Goal: Information Seeking & Learning: Stay updated

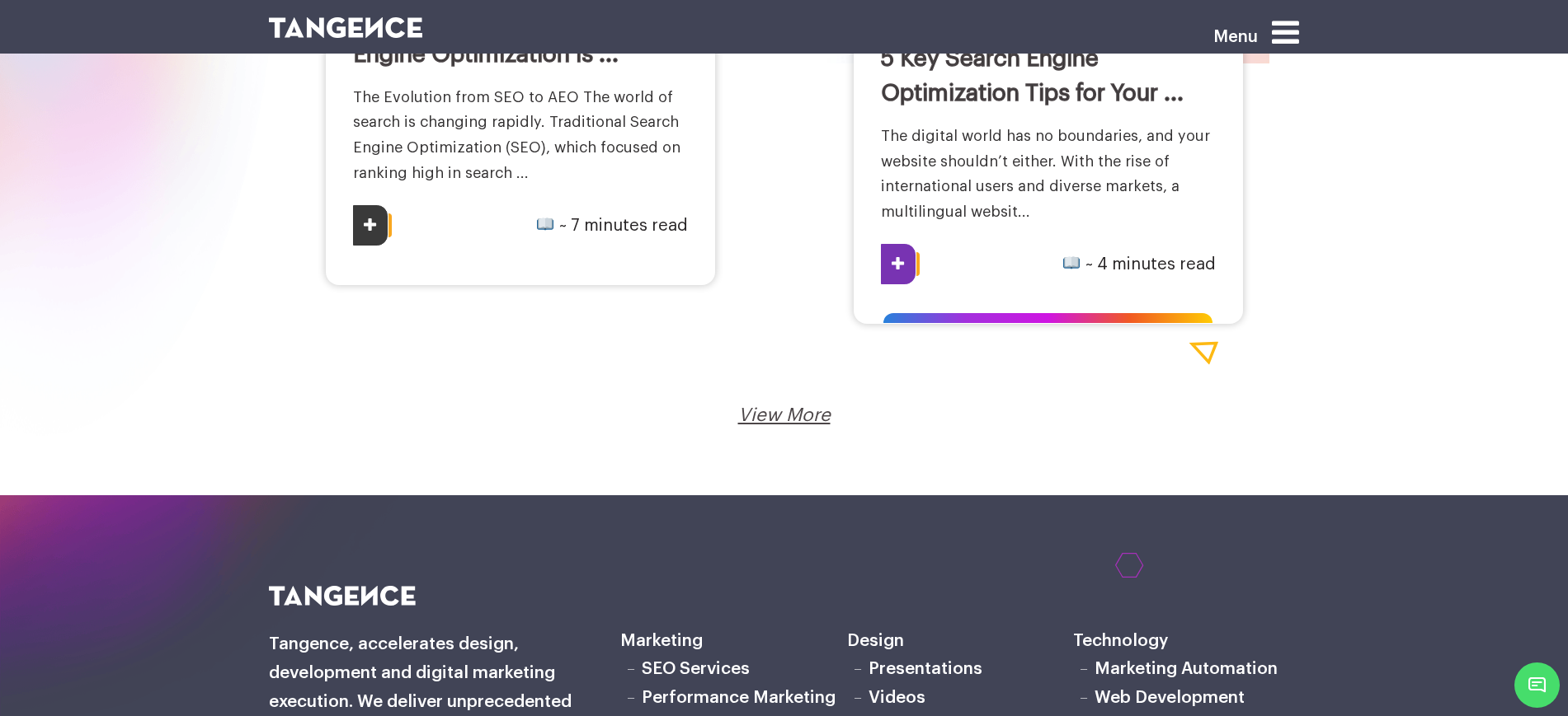
scroll to position [2988, 0]
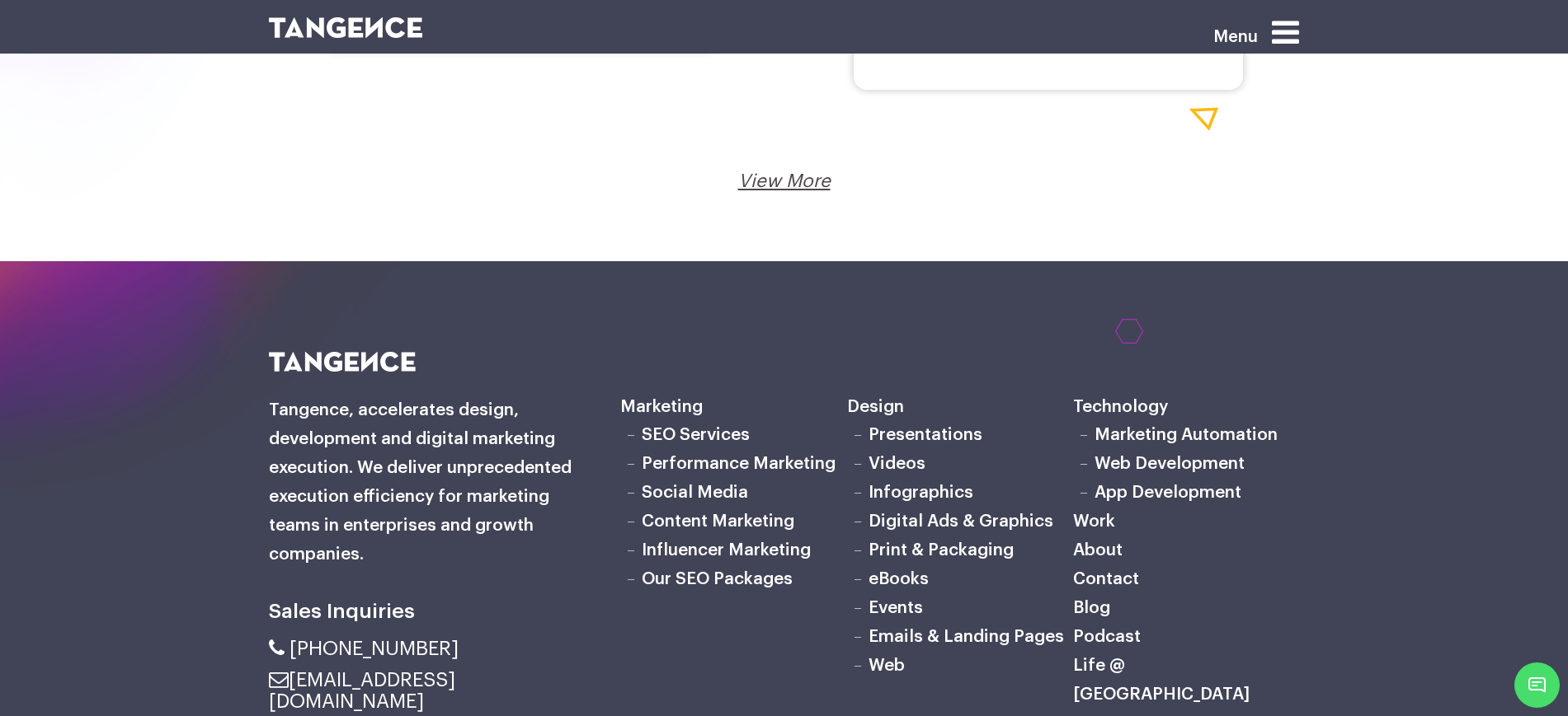
click at [766, 178] on link "View More" at bounding box center [784, 181] width 92 height 18
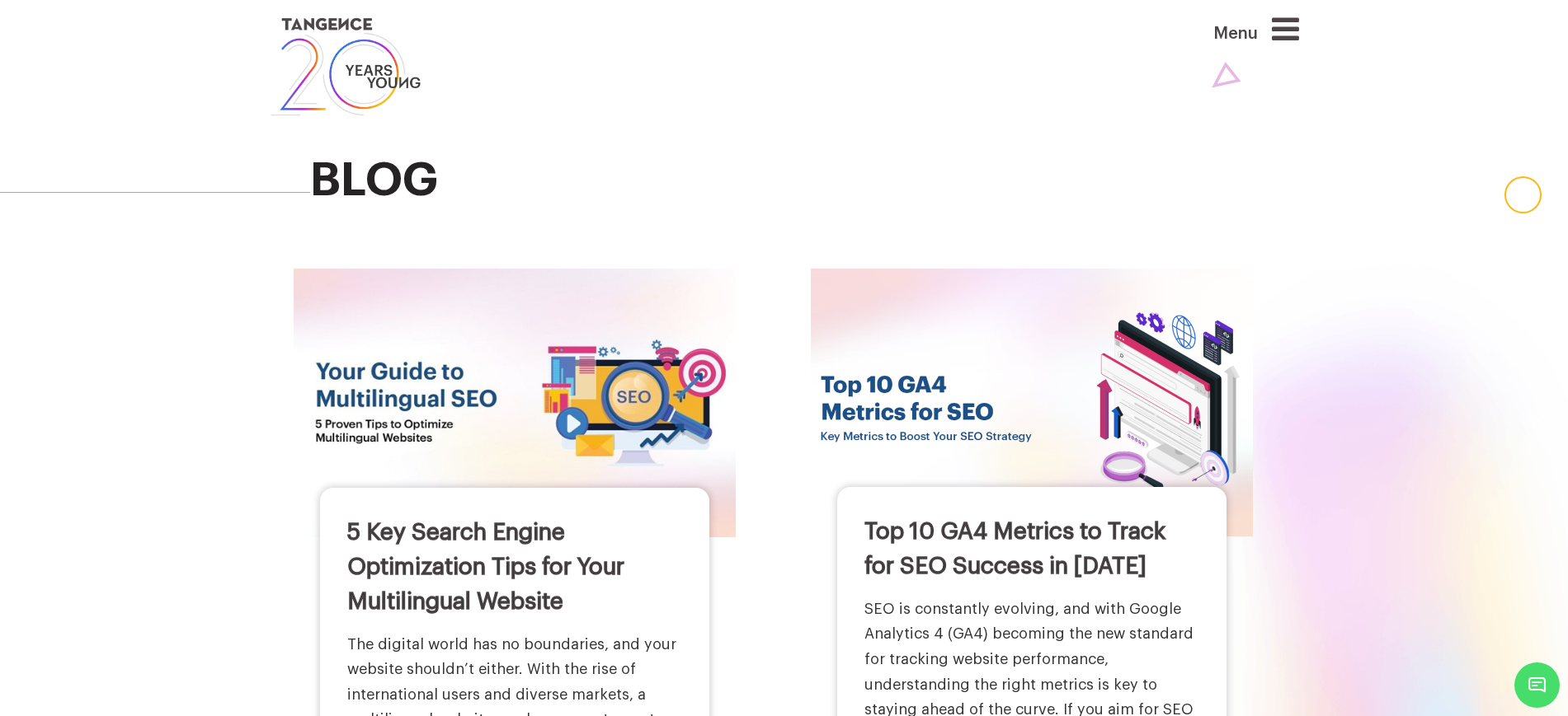
scroll to position [0, 0]
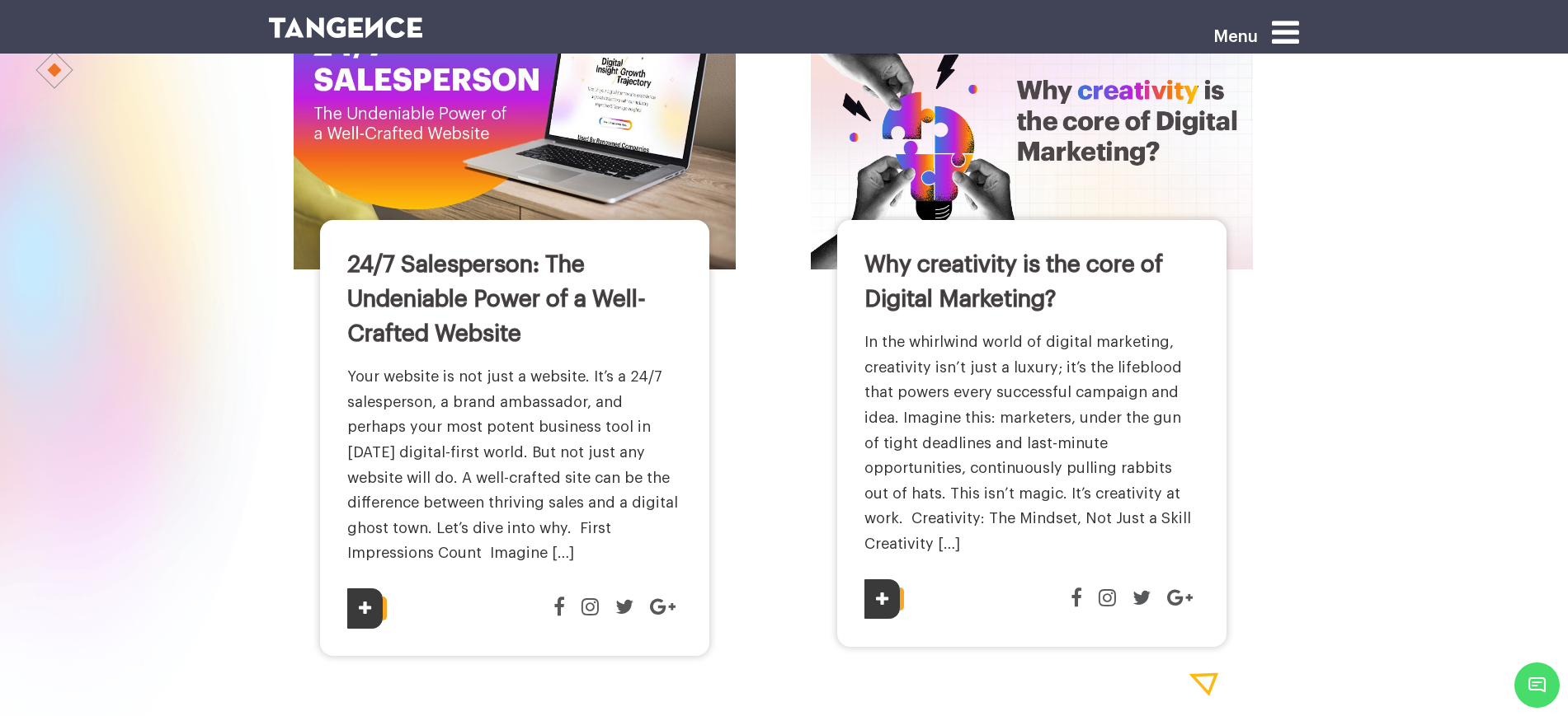
scroll to position [3709, 0]
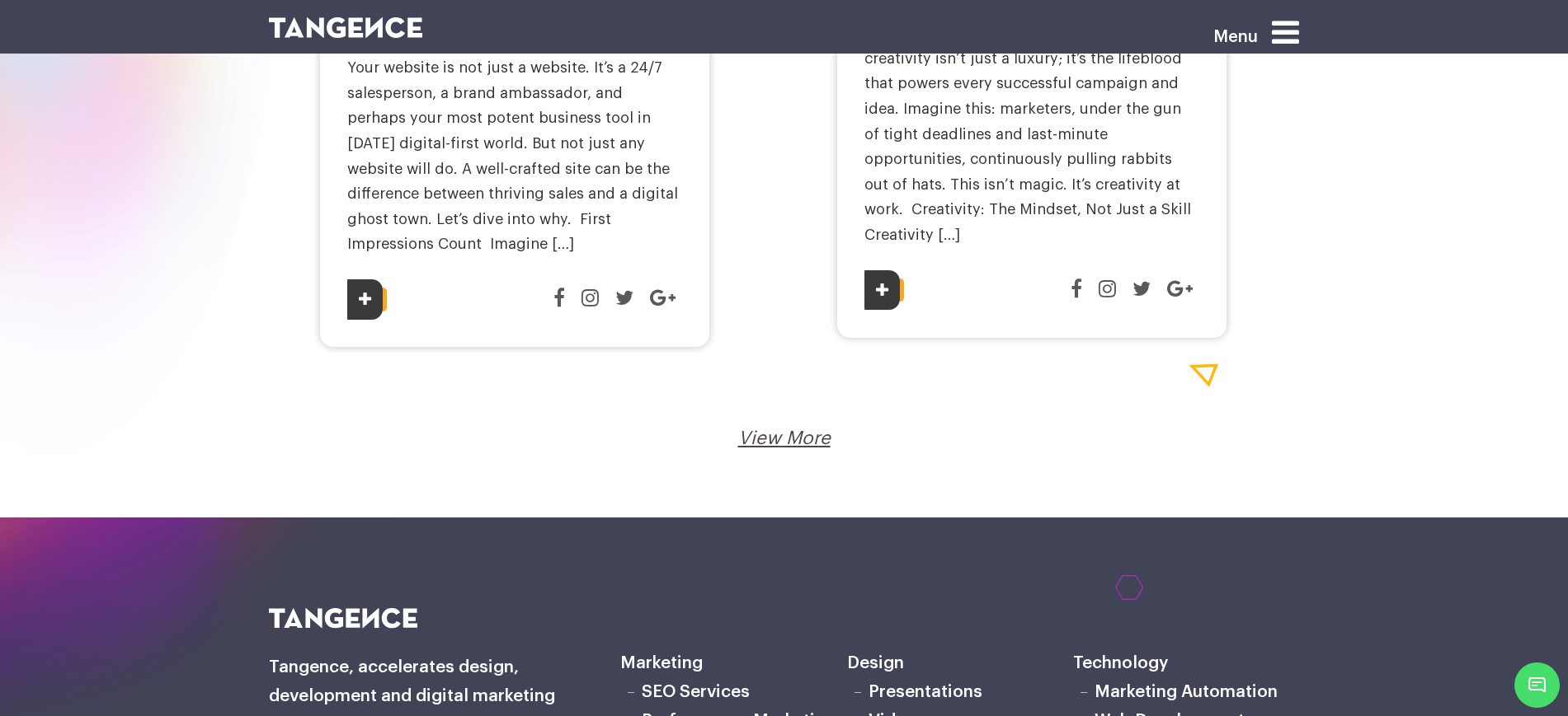
click at [803, 430] on link "View More" at bounding box center [784, 438] width 92 height 18
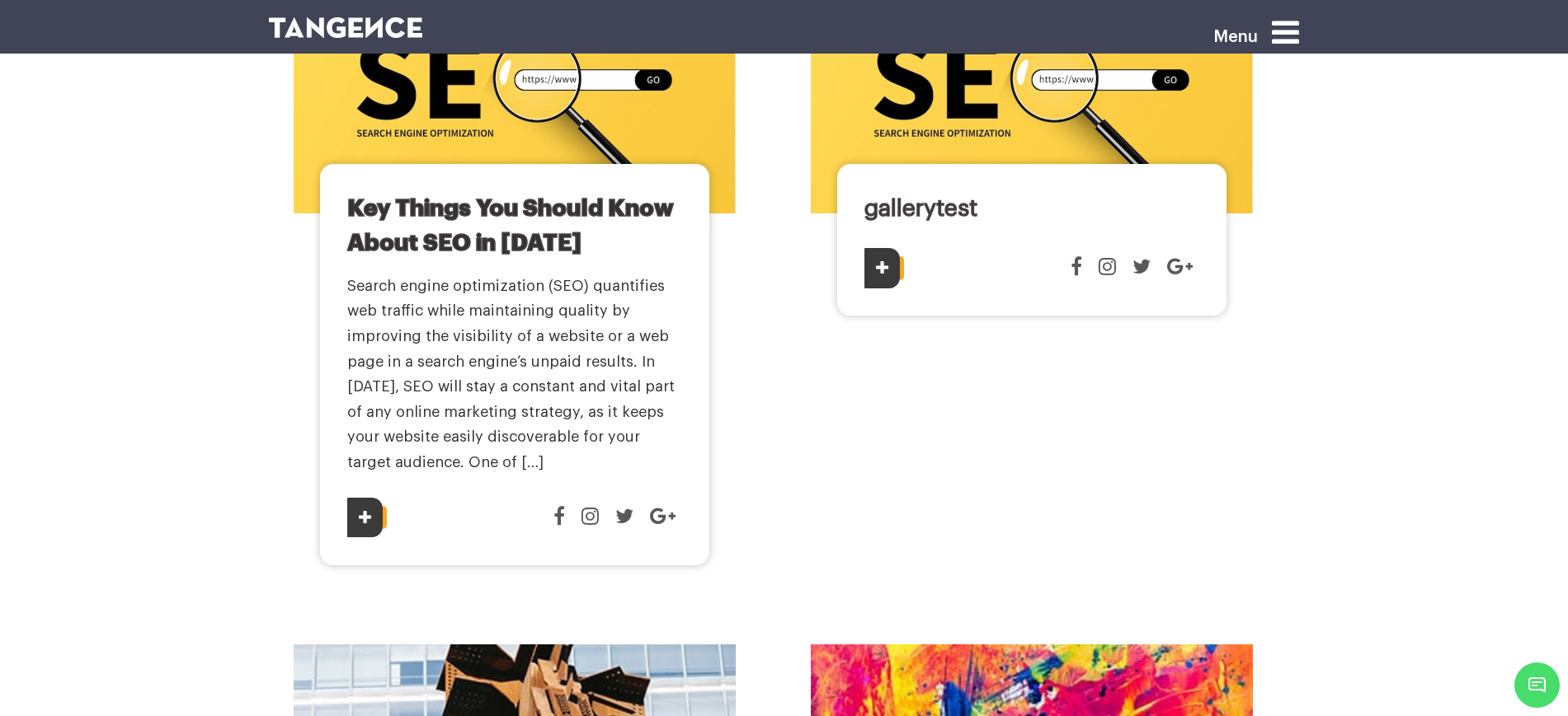
scroll to position [1752, 0]
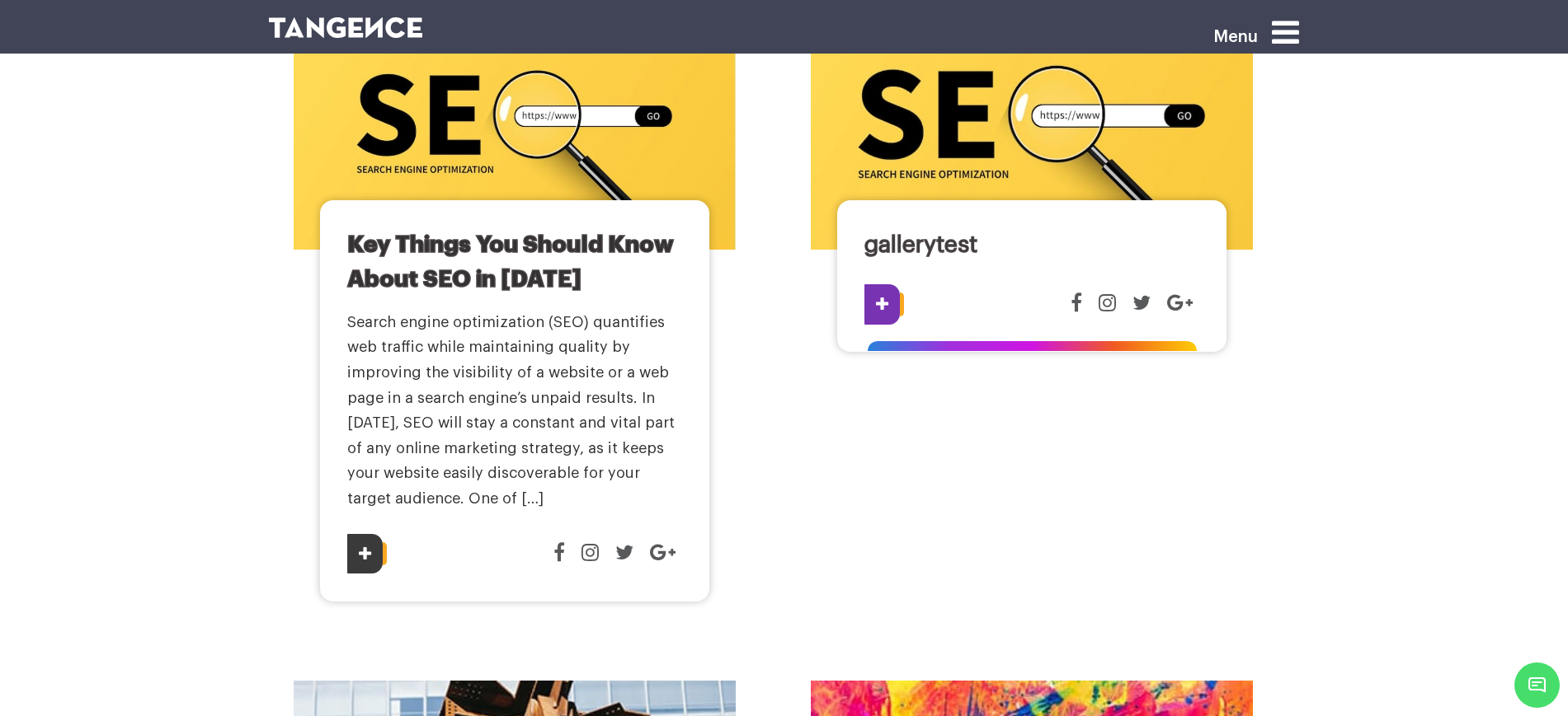
click at [928, 234] on link "gallerytest" at bounding box center [920, 245] width 113 height 23
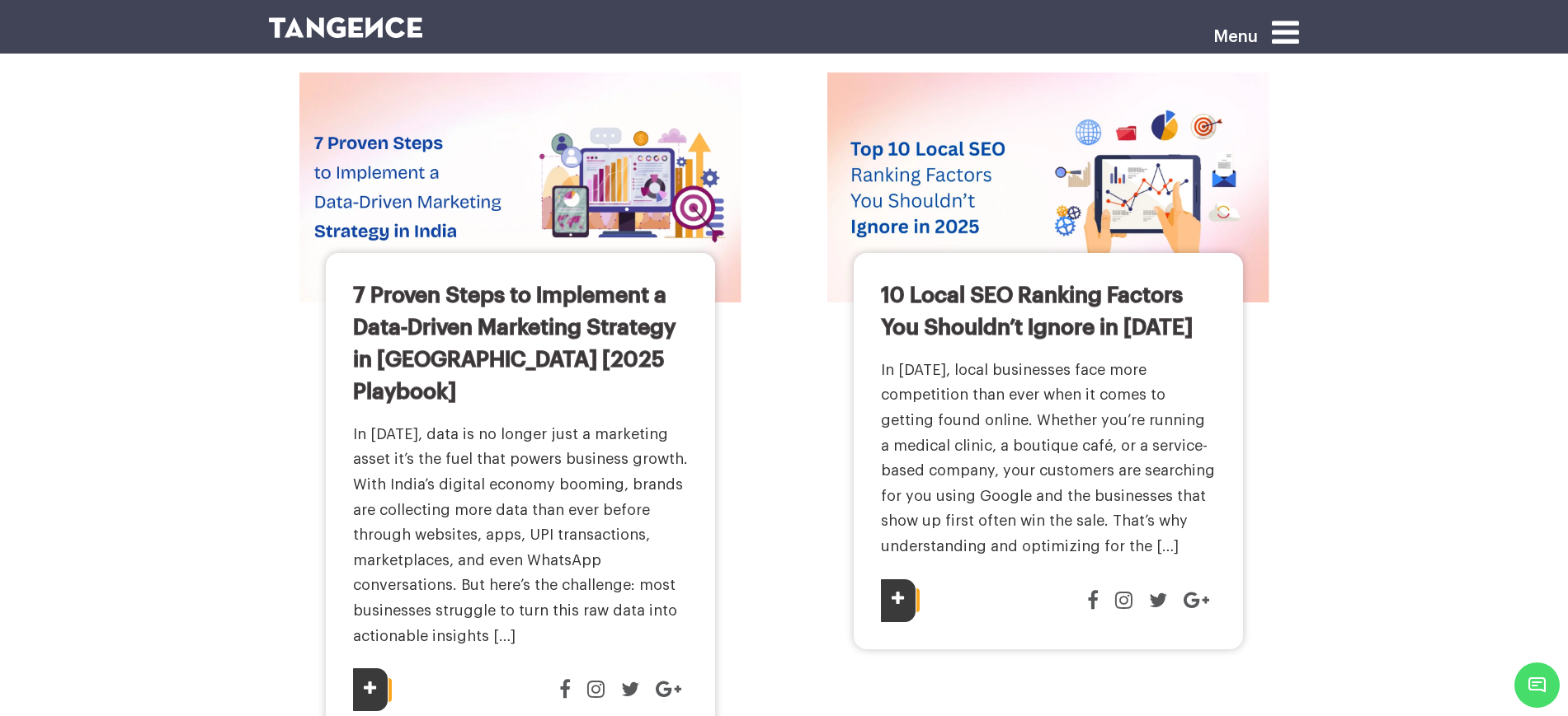
scroll to position [1957, 0]
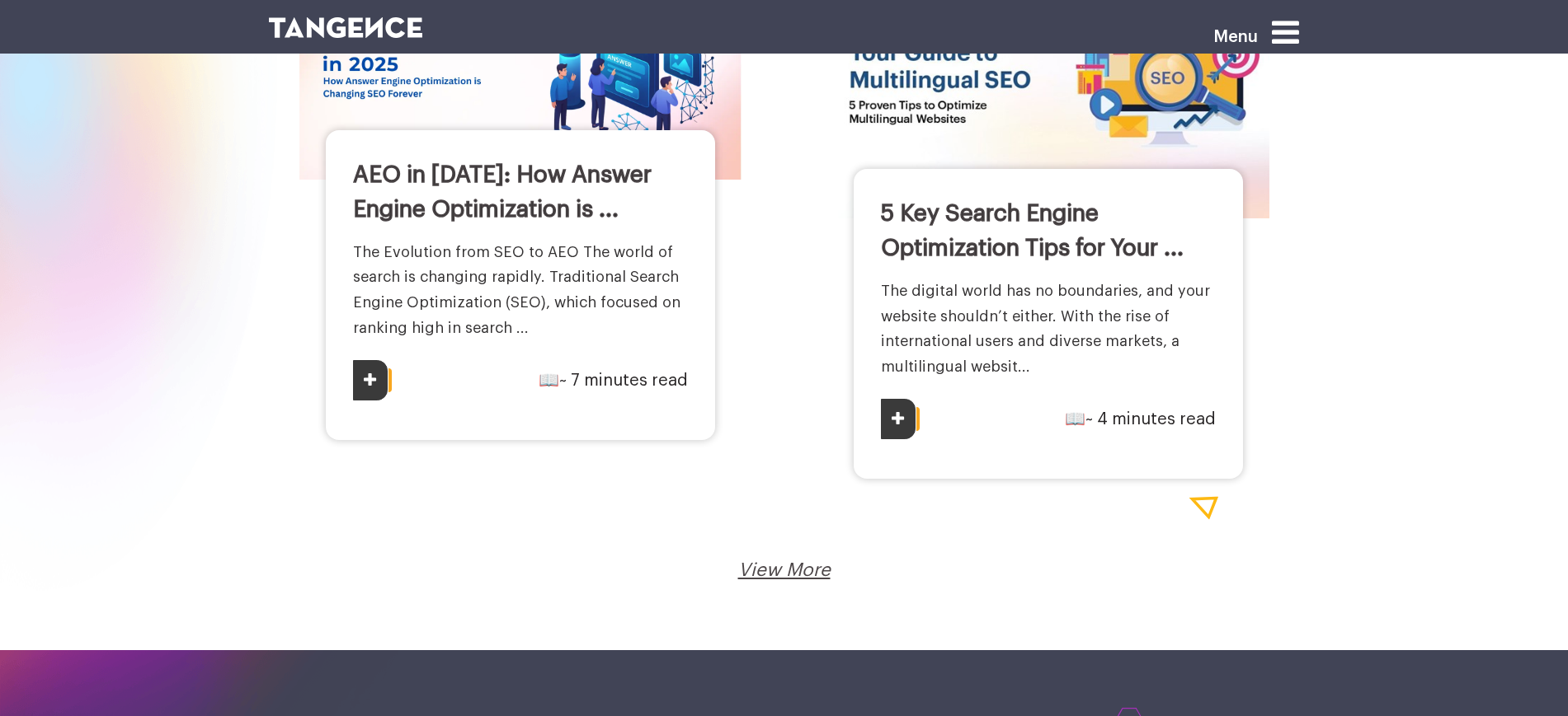
scroll to position [2829, 0]
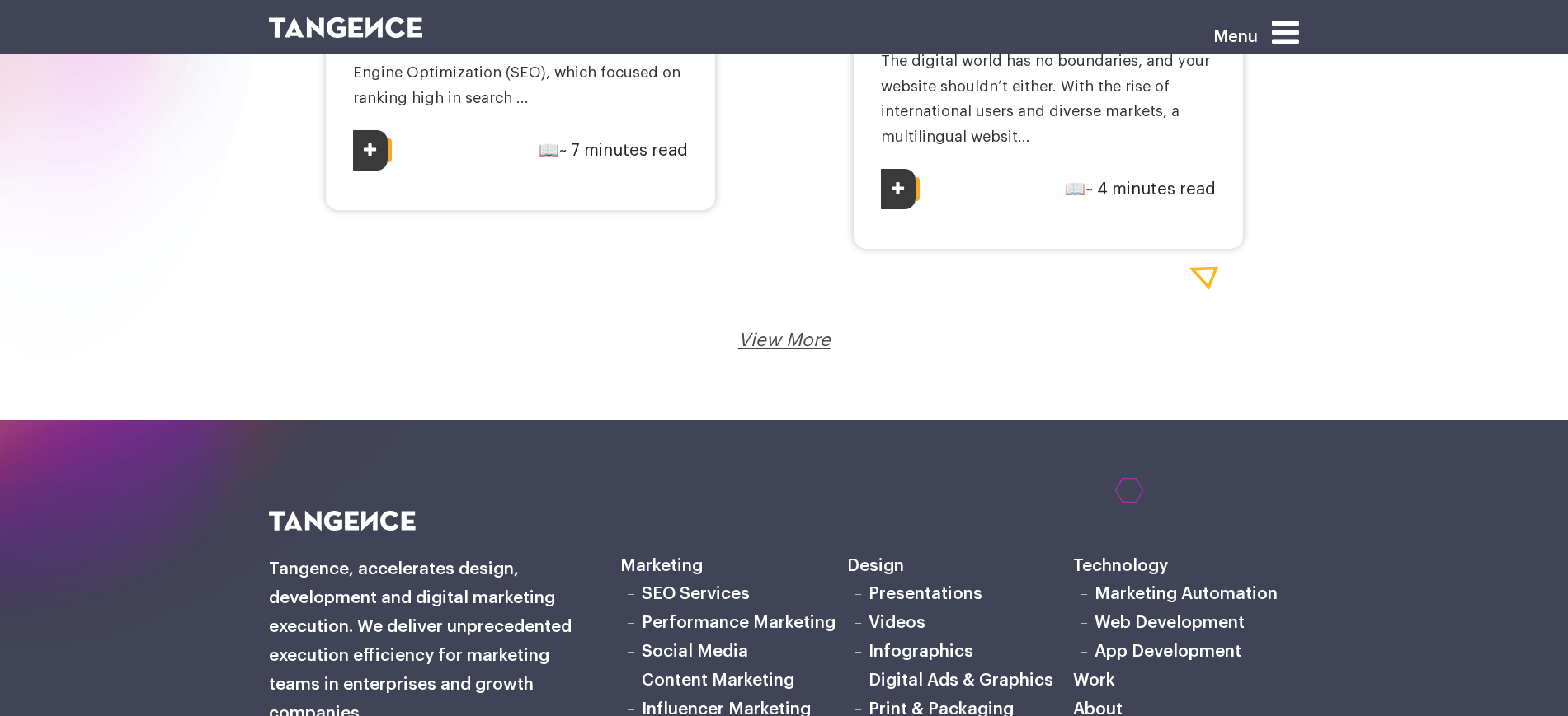
click at [804, 344] on link "View More" at bounding box center [784, 340] width 92 height 18
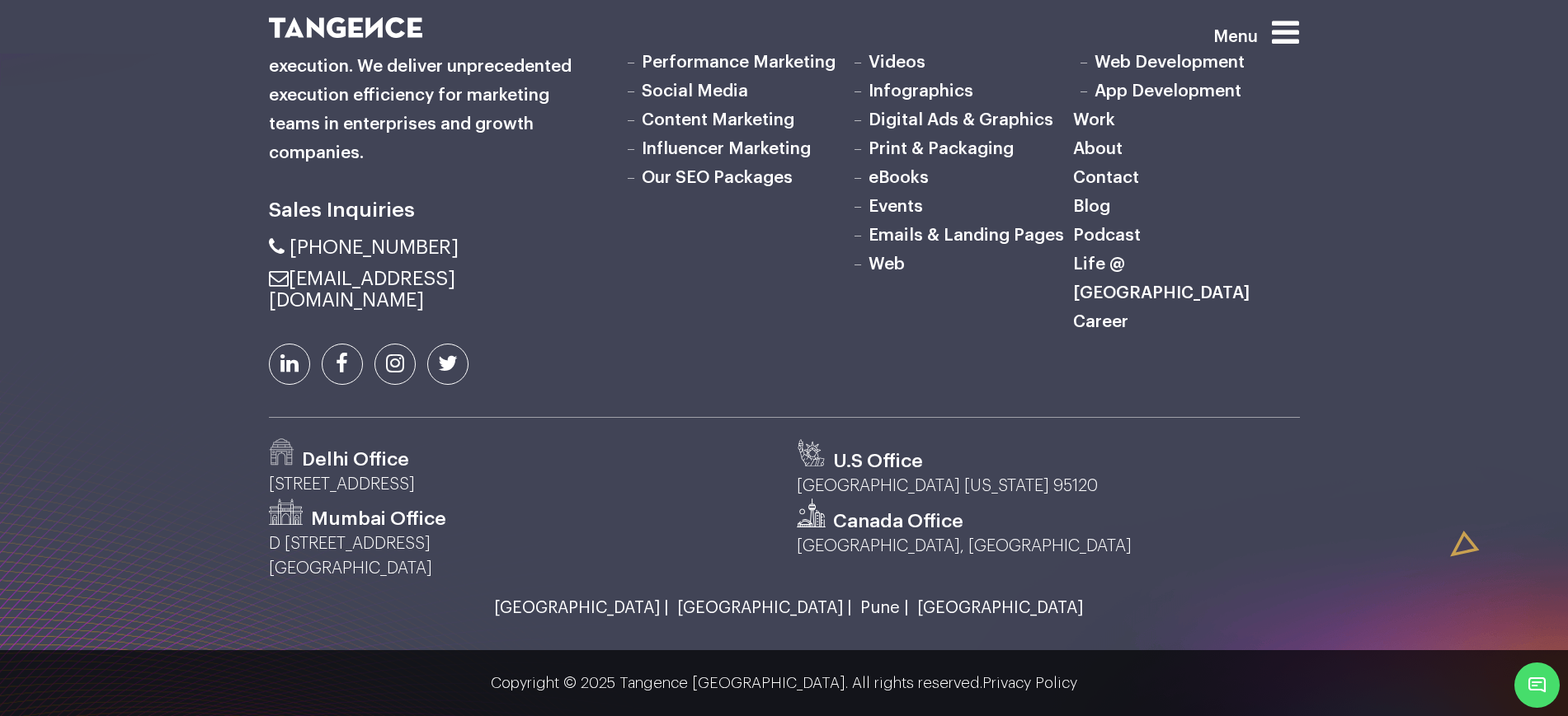
scroll to position [3812, 0]
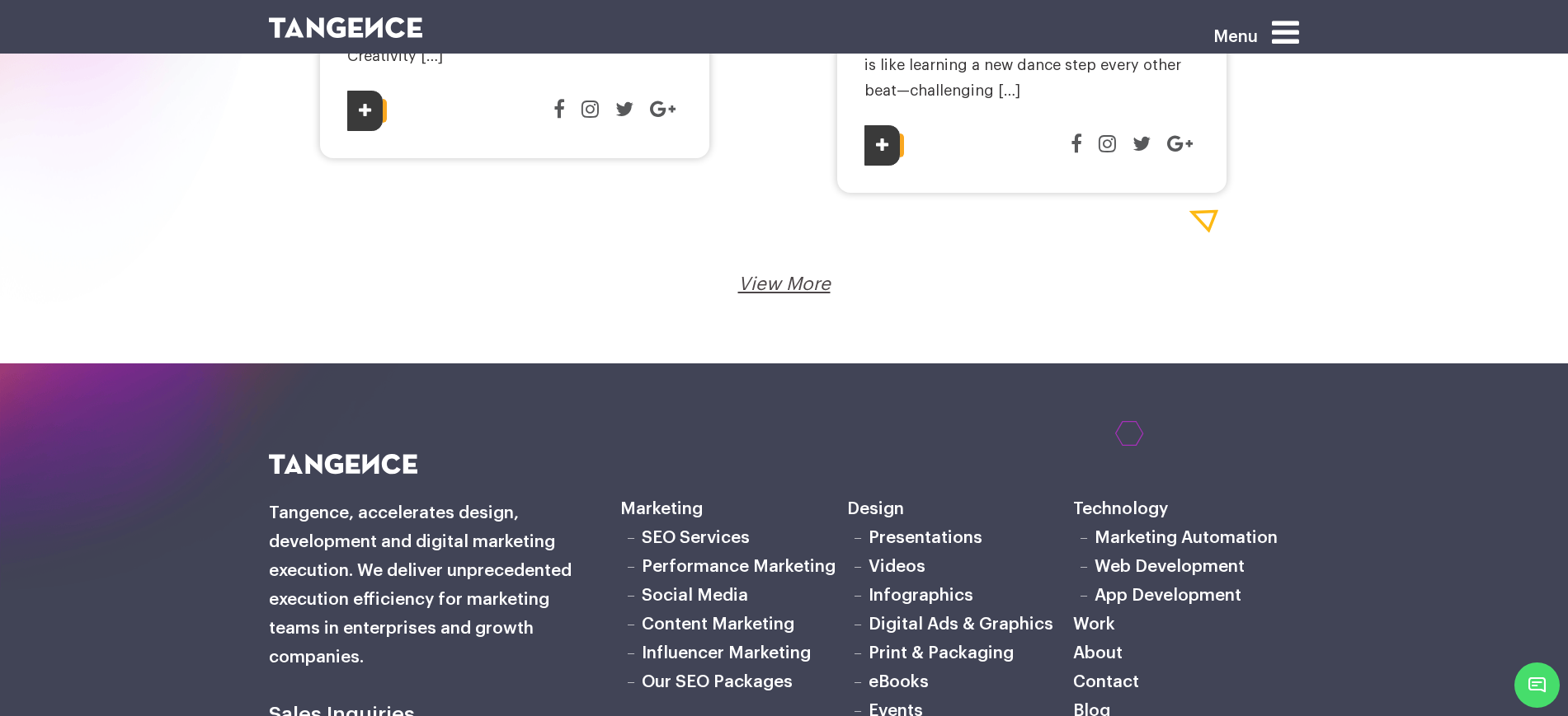
click at [770, 272] on div "View More Loading..." at bounding box center [784, 285] width 1006 height 25
click at [772, 275] on link "View More" at bounding box center [784, 284] width 92 height 18
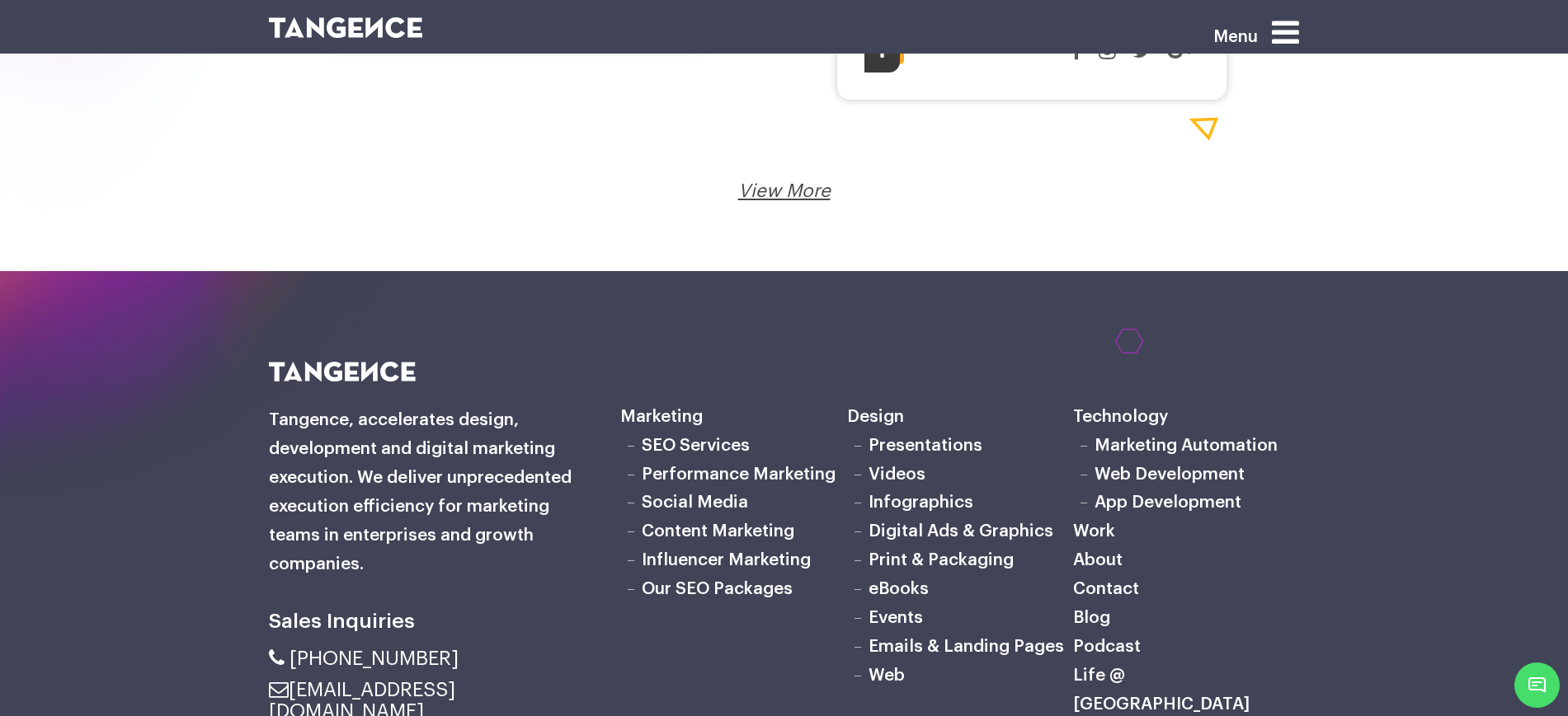
click at [808, 182] on link "View More" at bounding box center [784, 191] width 92 height 18
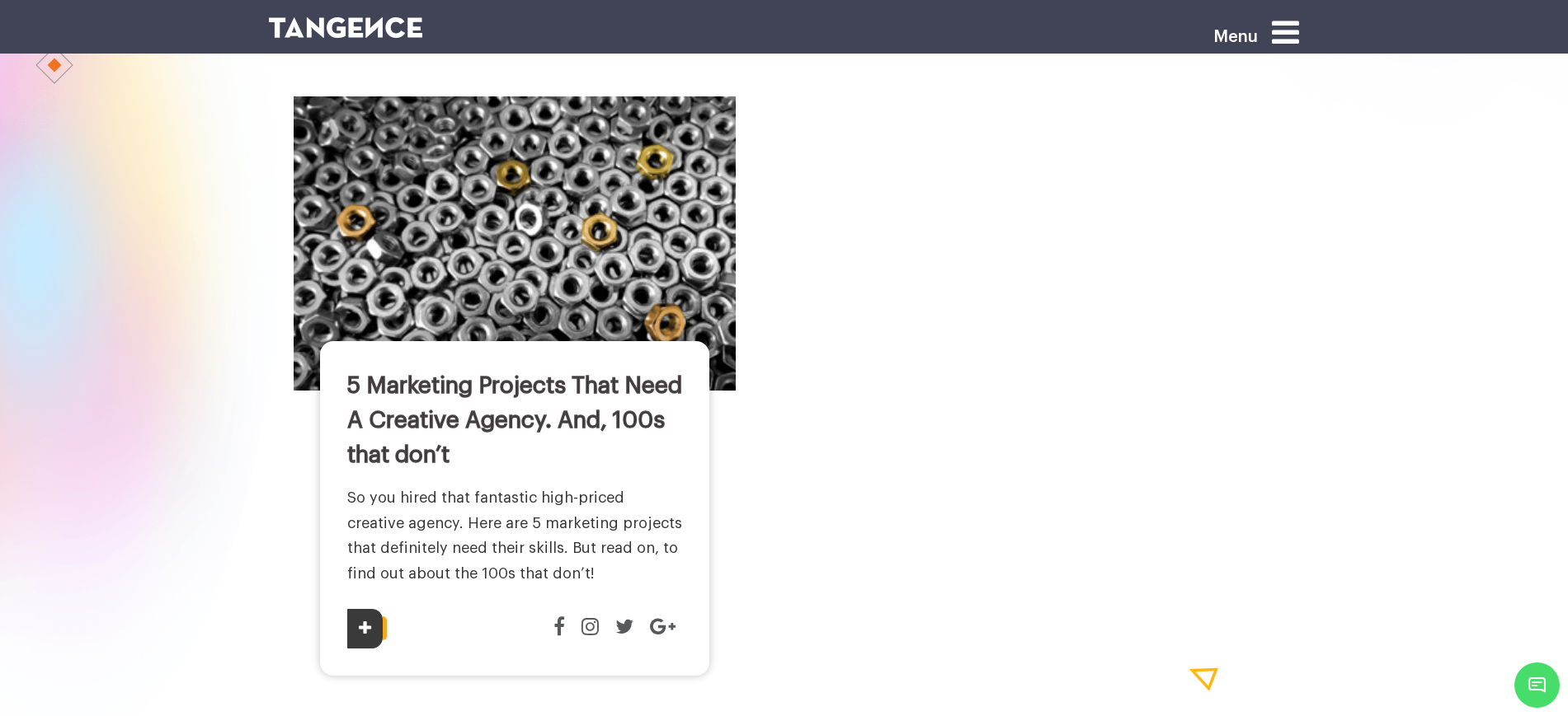
scroll to position [927, 0]
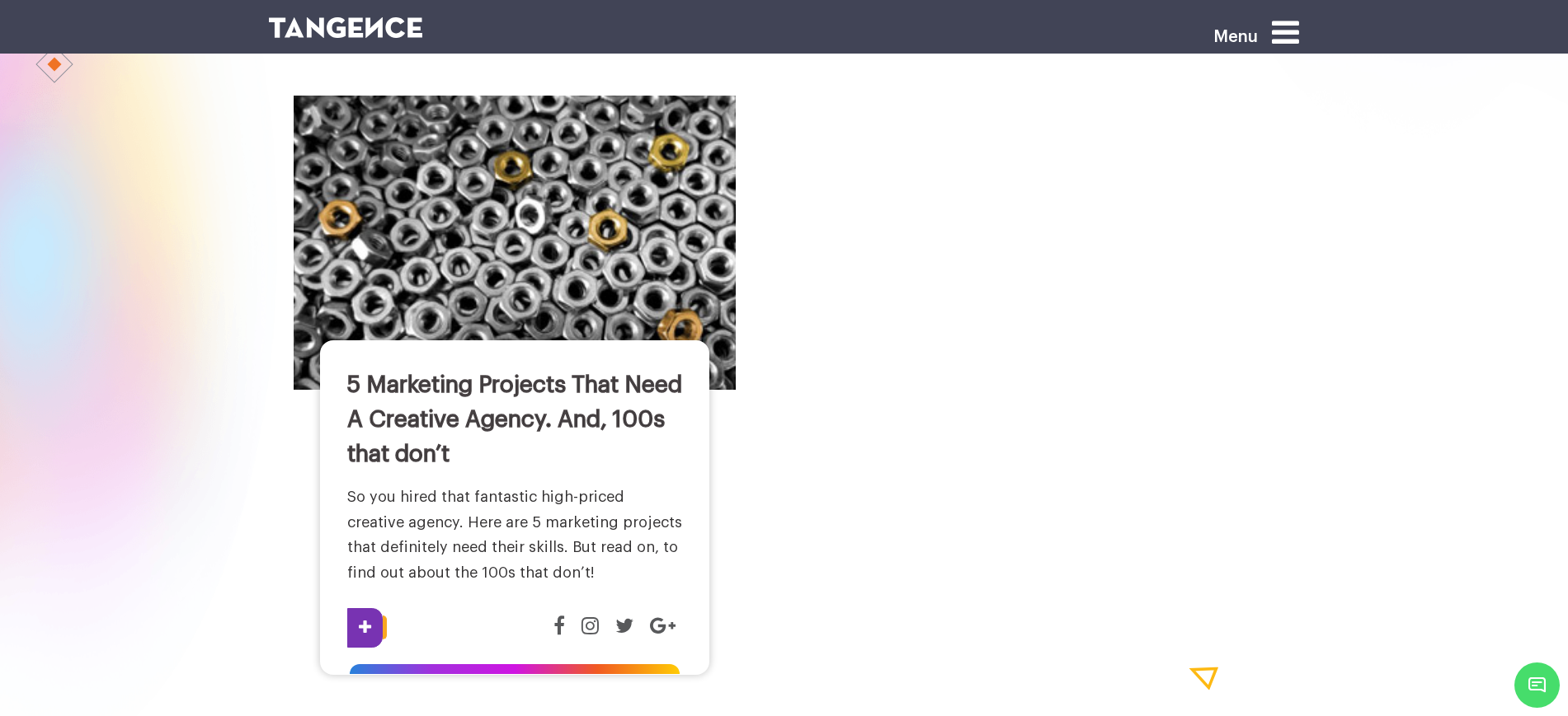
click at [589, 616] on icon at bounding box center [590, 626] width 18 height 20
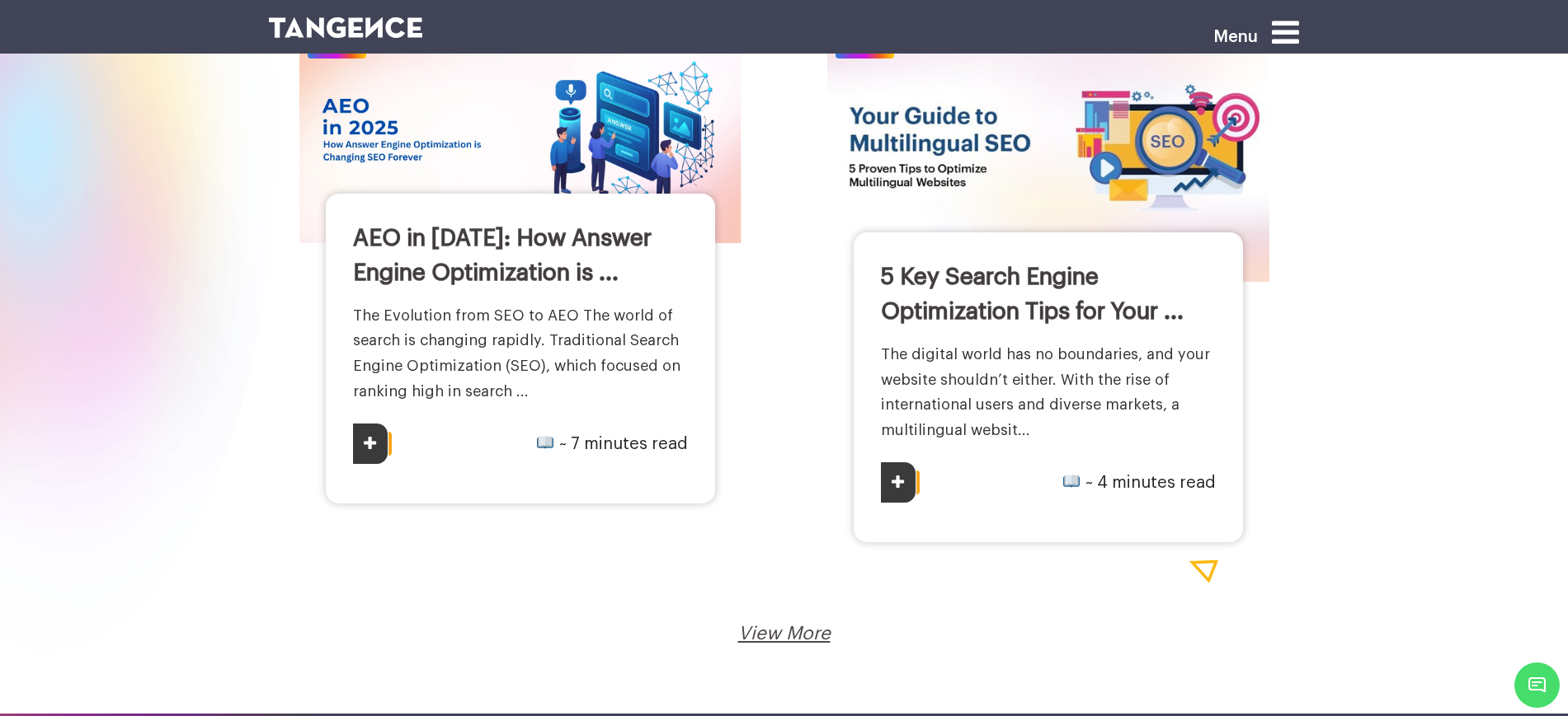
scroll to position [2781, 0]
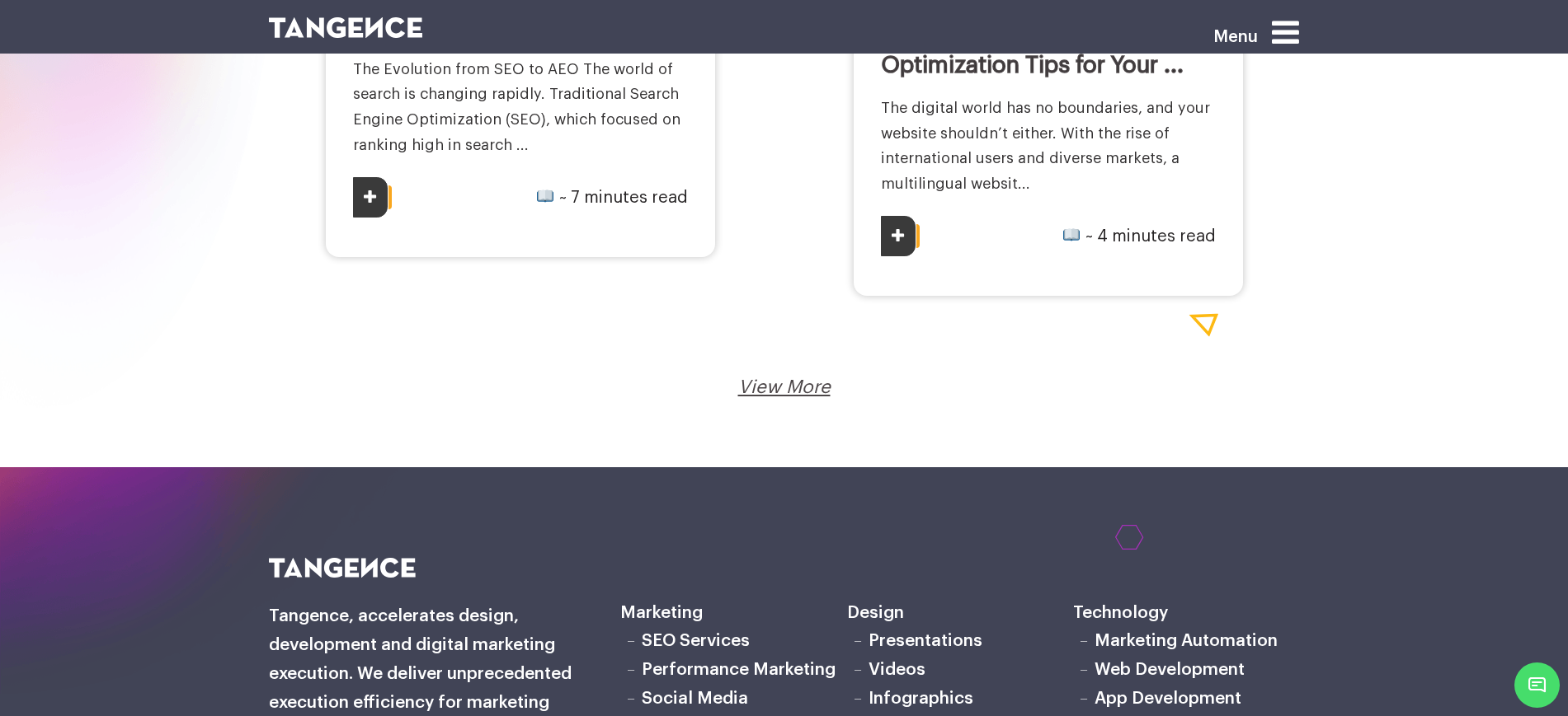
click at [792, 392] on link "View More" at bounding box center [784, 387] width 92 height 18
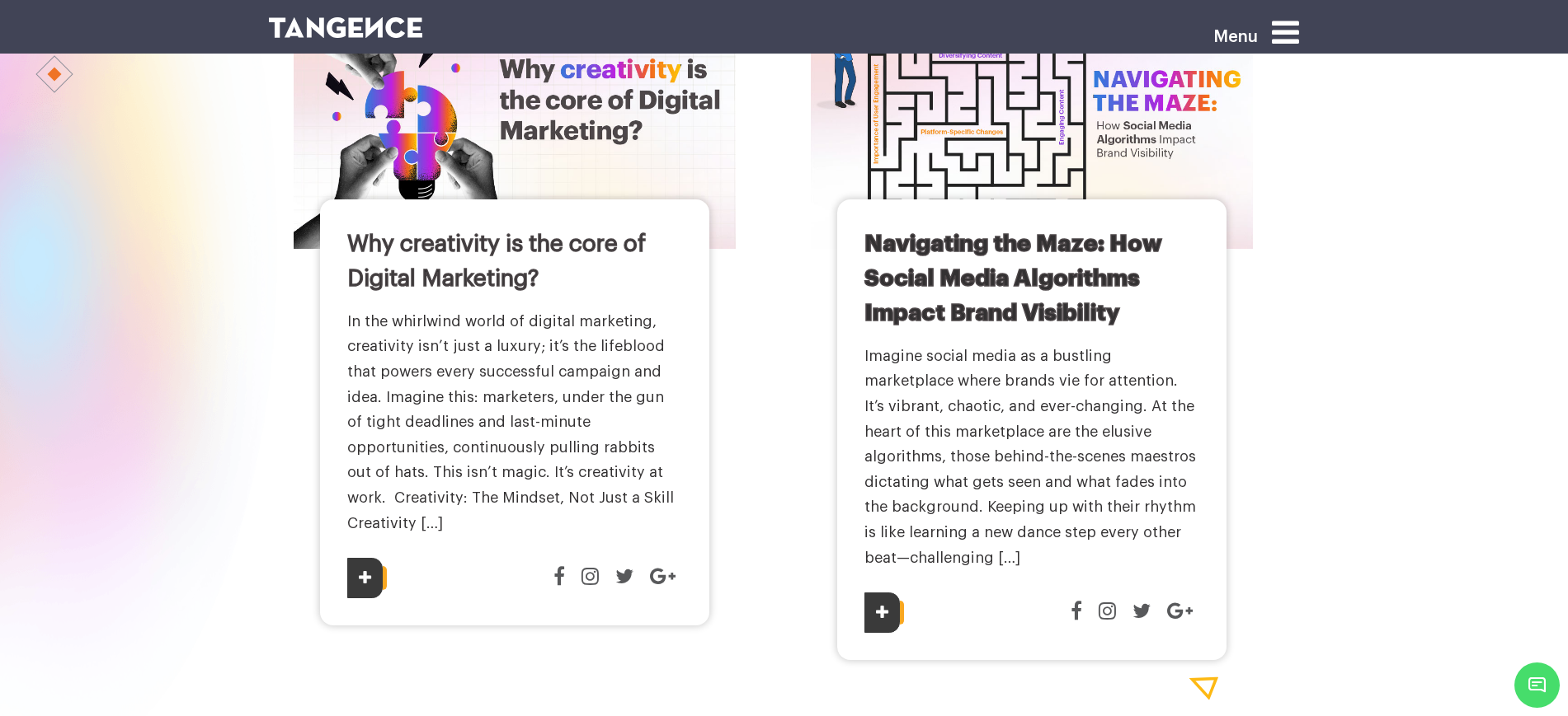
scroll to position [3503, 0]
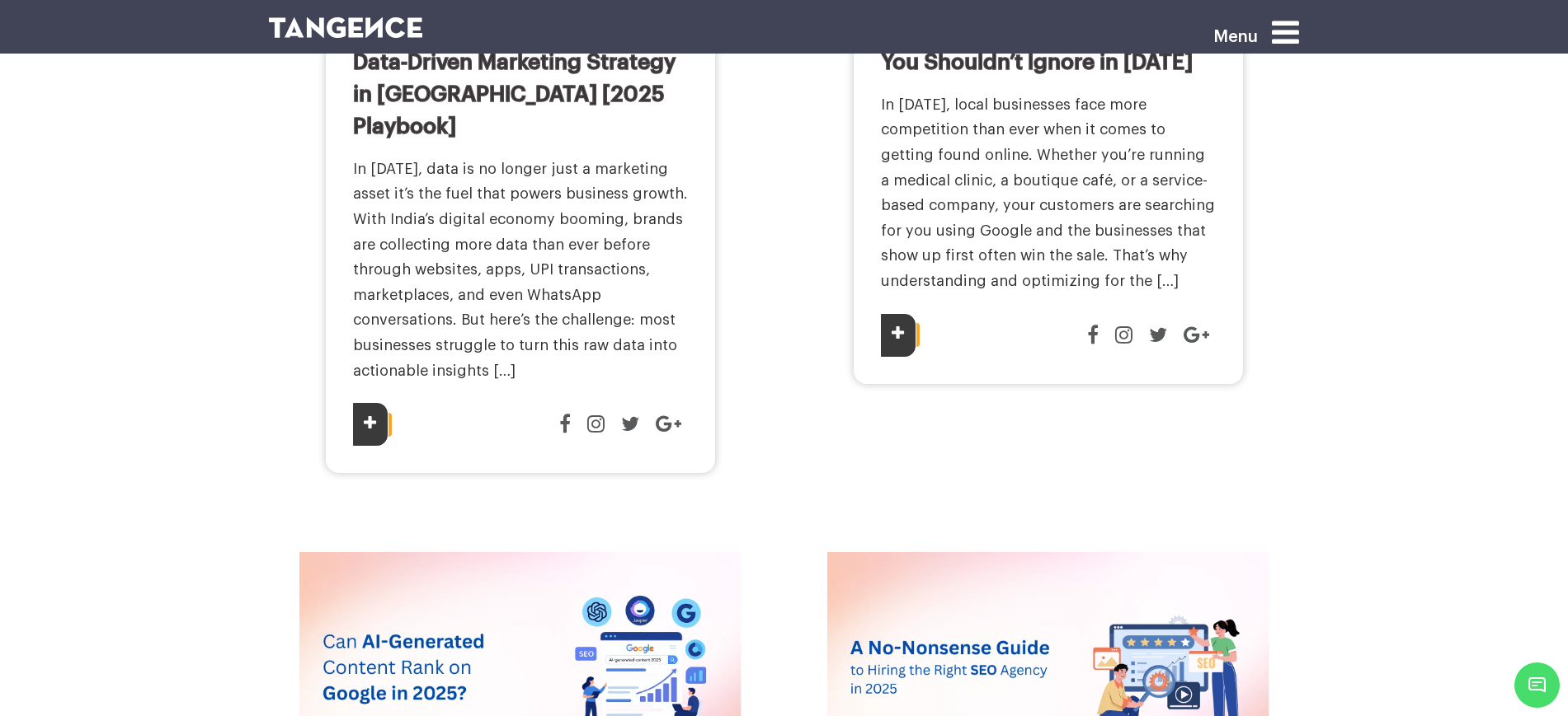
scroll to position [1752, 0]
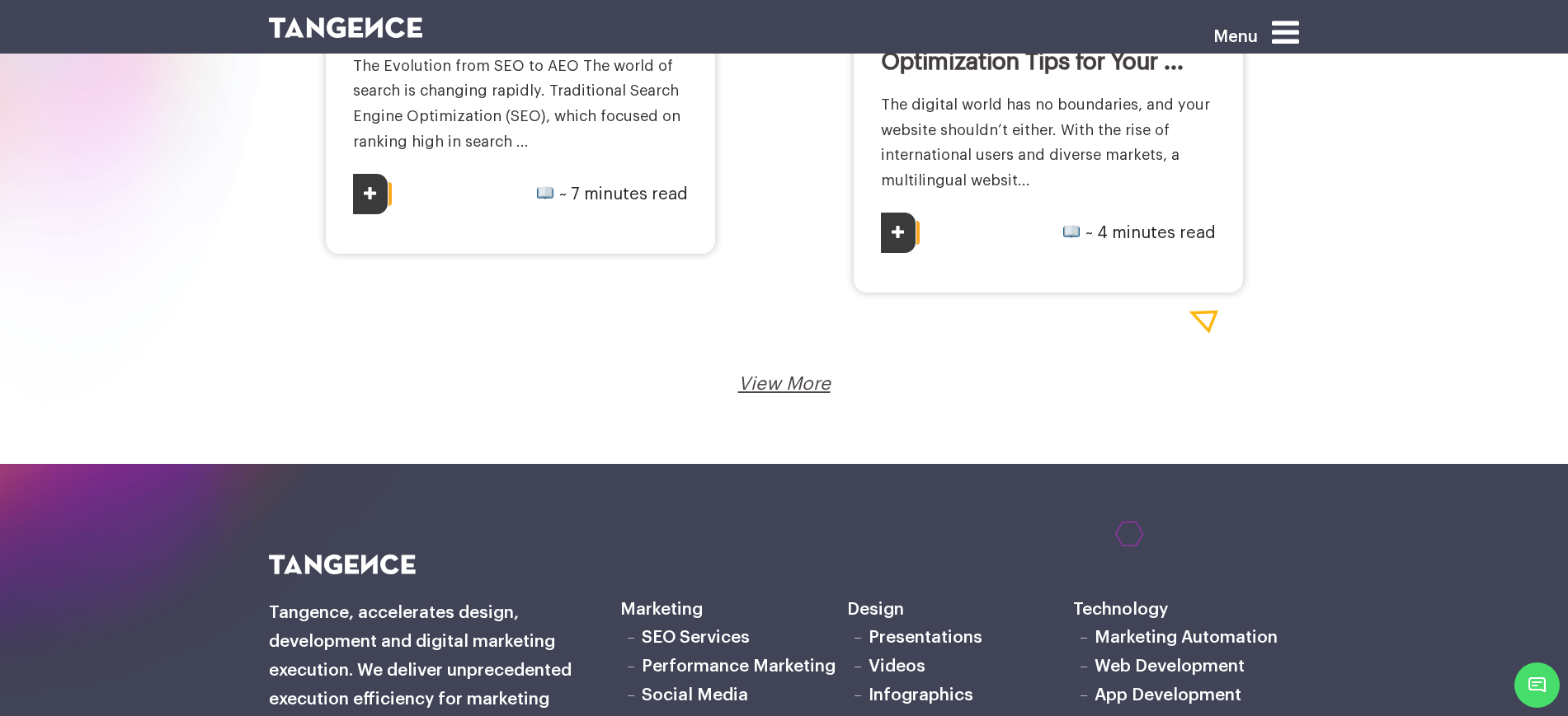
scroll to position [2988, 0]
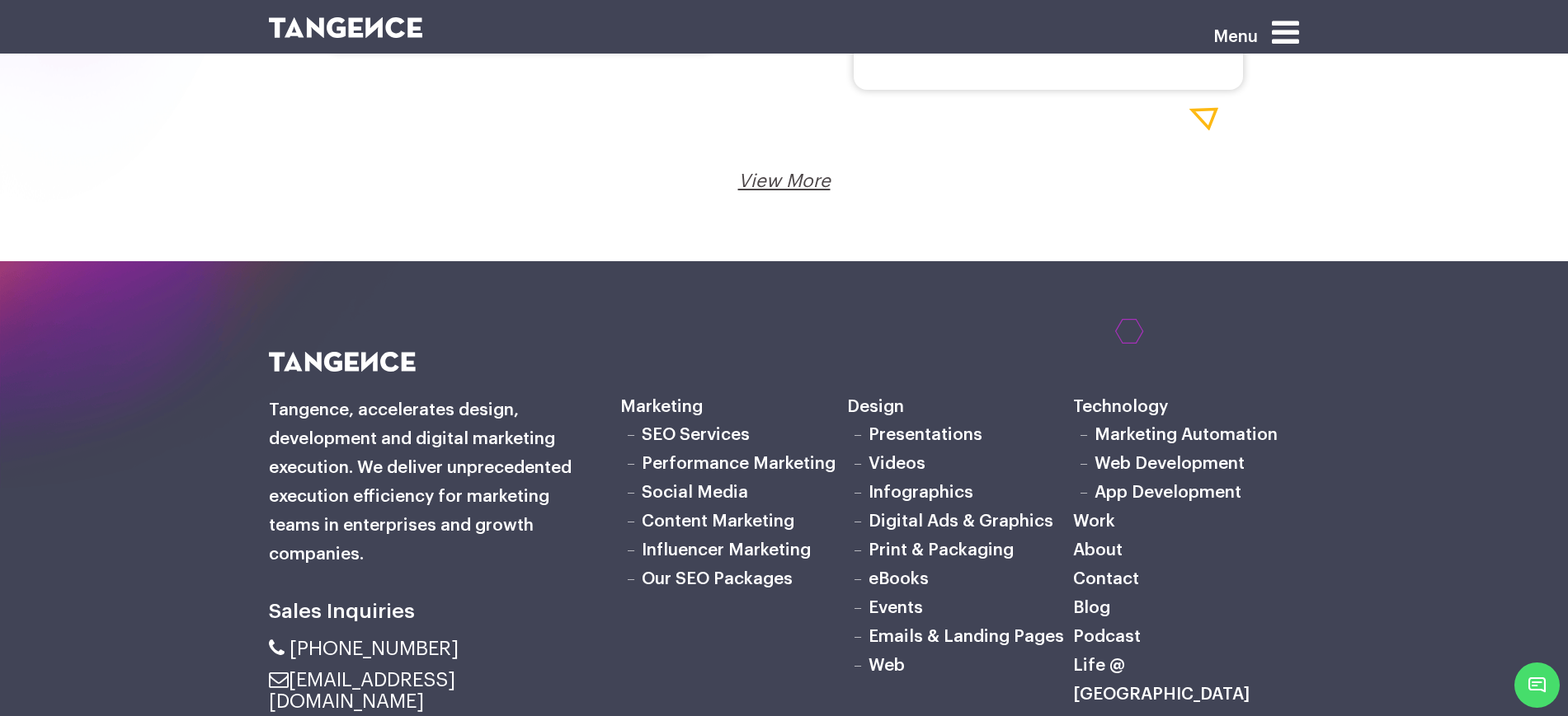
click at [801, 188] on link "View More" at bounding box center [784, 181] width 92 height 18
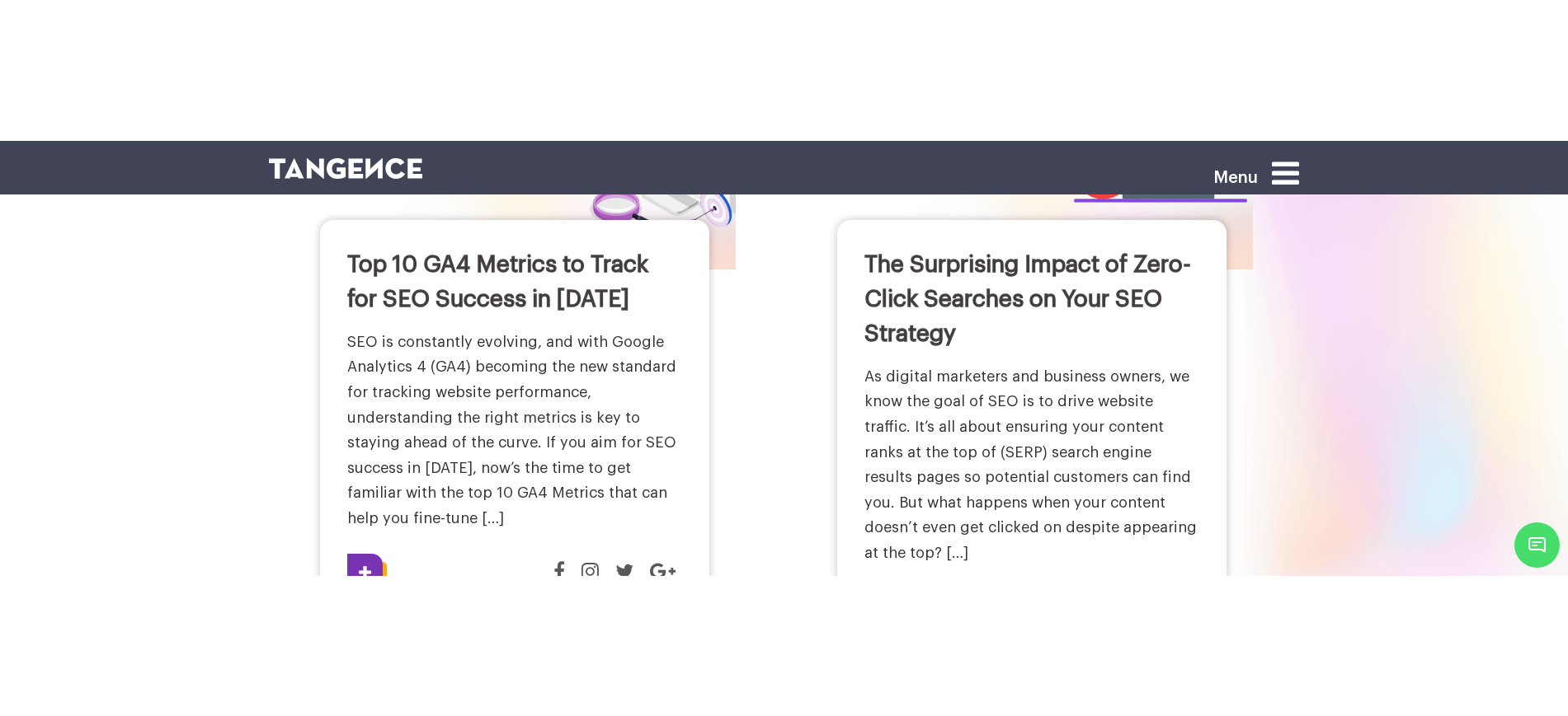
scroll to position [412, 0]
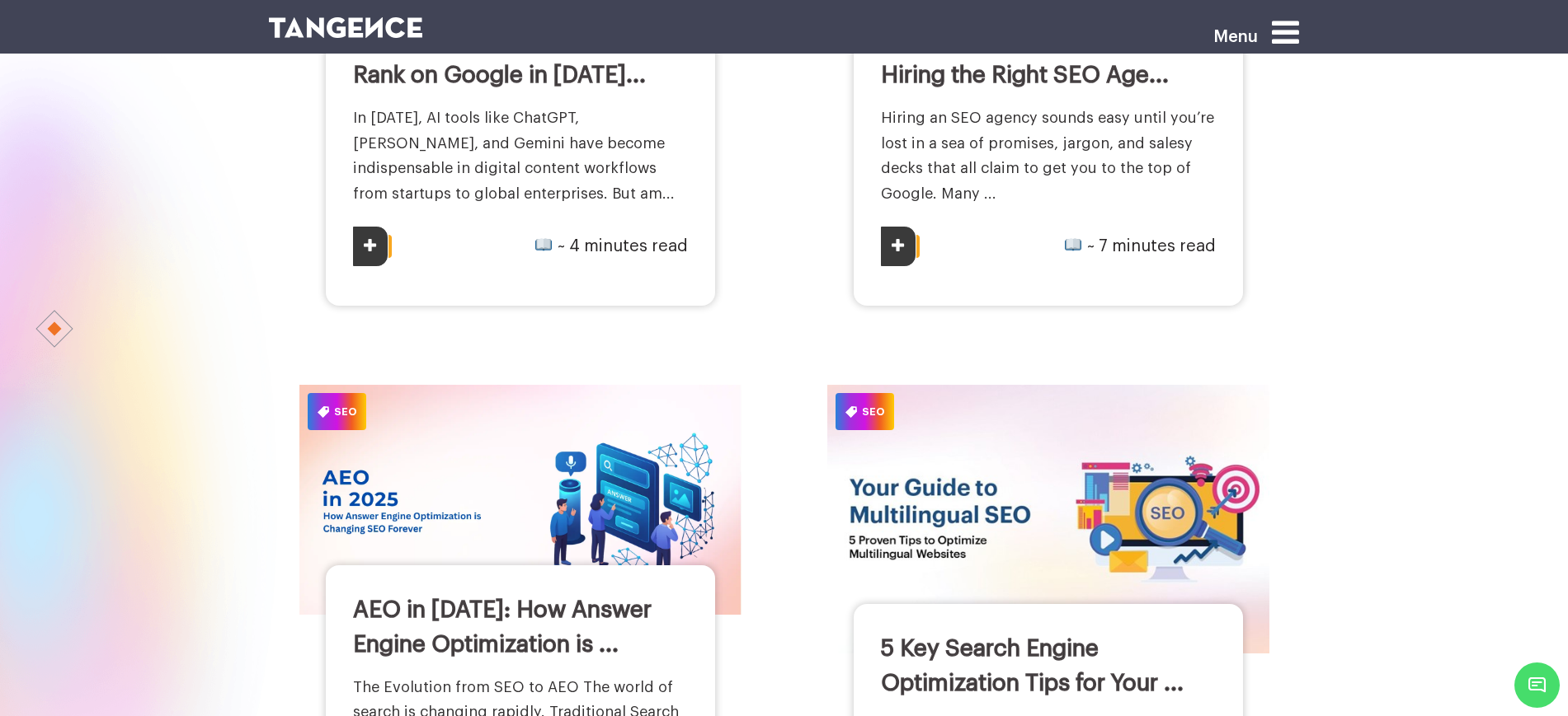
scroll to position [2679, 0]
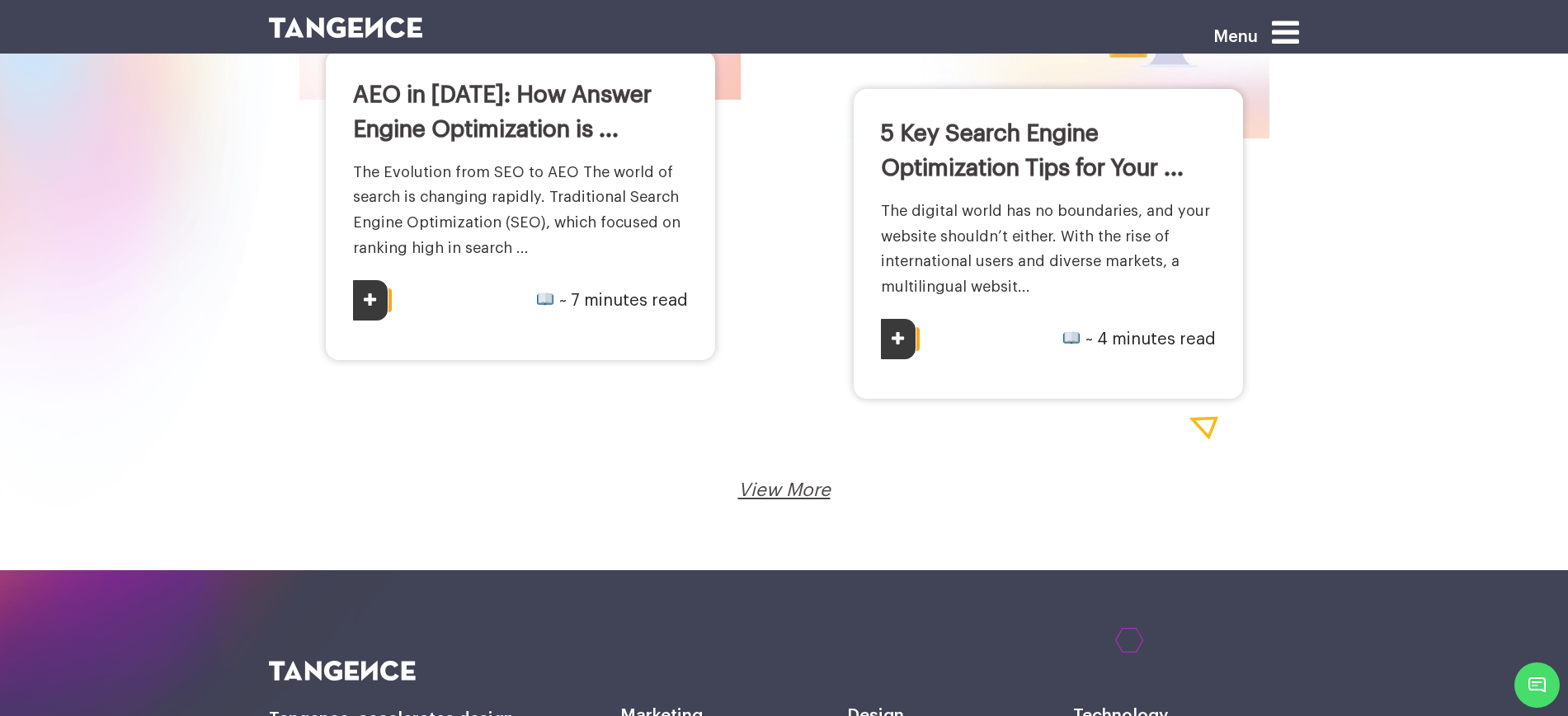
click at [768, 496] on link "View More" at bounding box center [784, 490] width 92 height 18
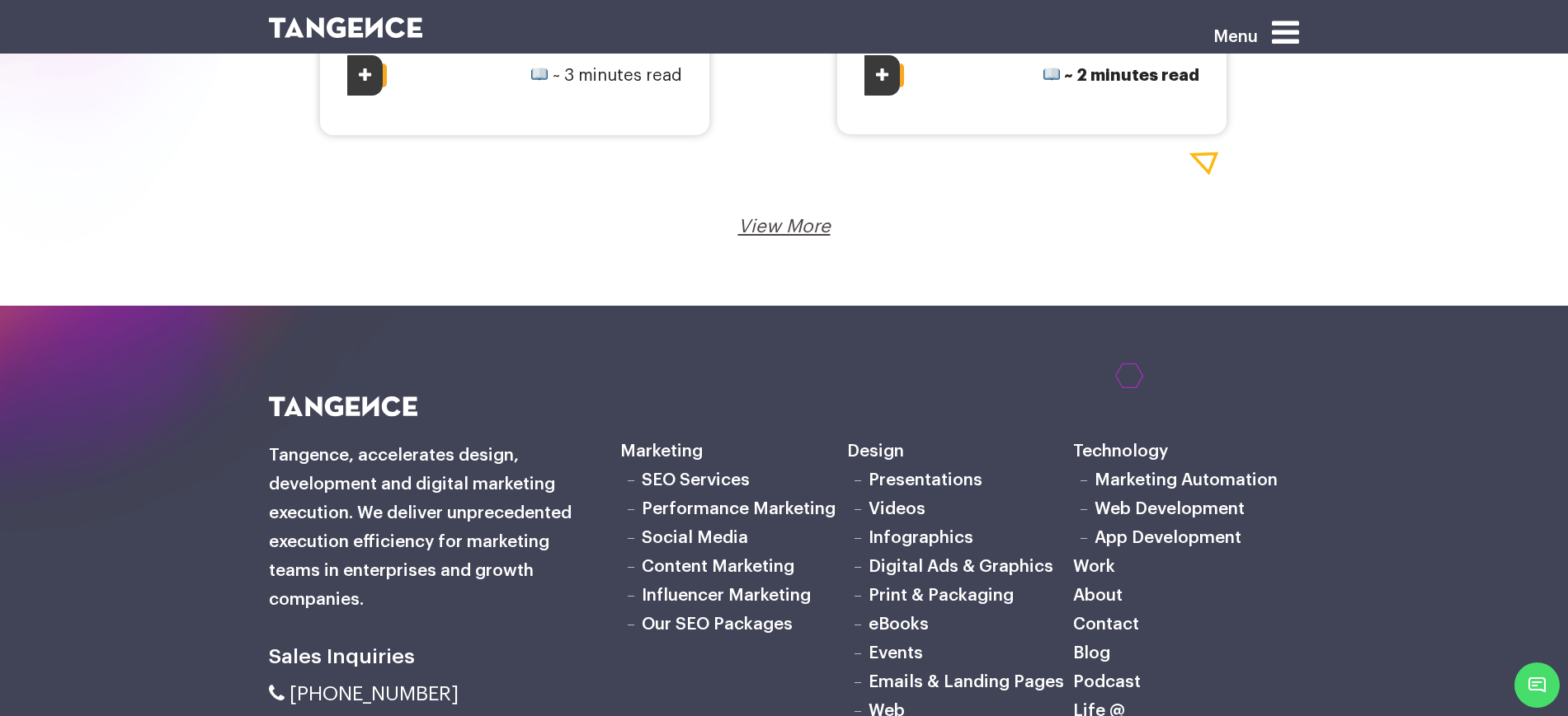
scroll to position [3091, 0]
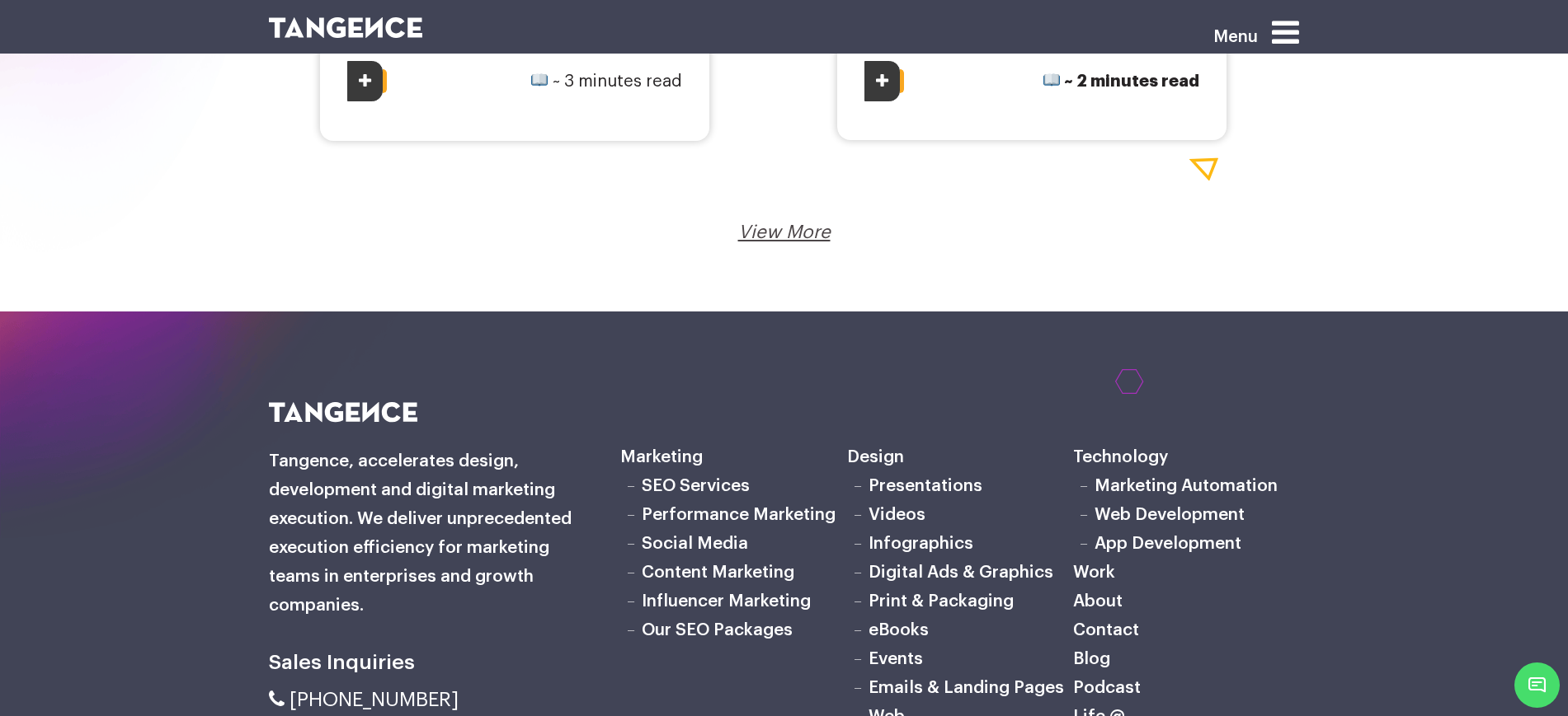
click at [780, 221] on div "View More Loading..." at bounding box center [784, 233] width 1006 height 25
click at [780, 230] on link "View More" at bounding box center [784, 232] width 92 height 18
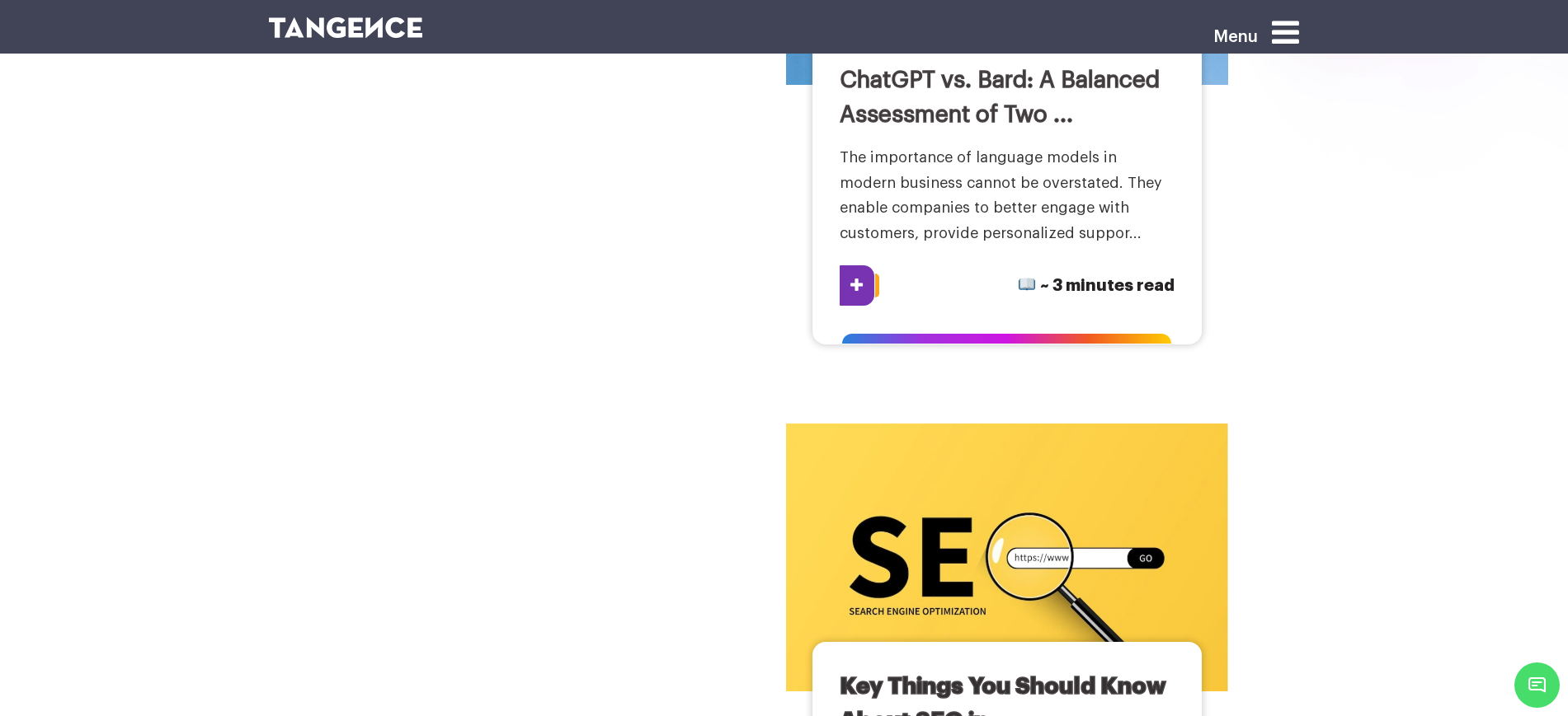
scroll to position [927, 0]
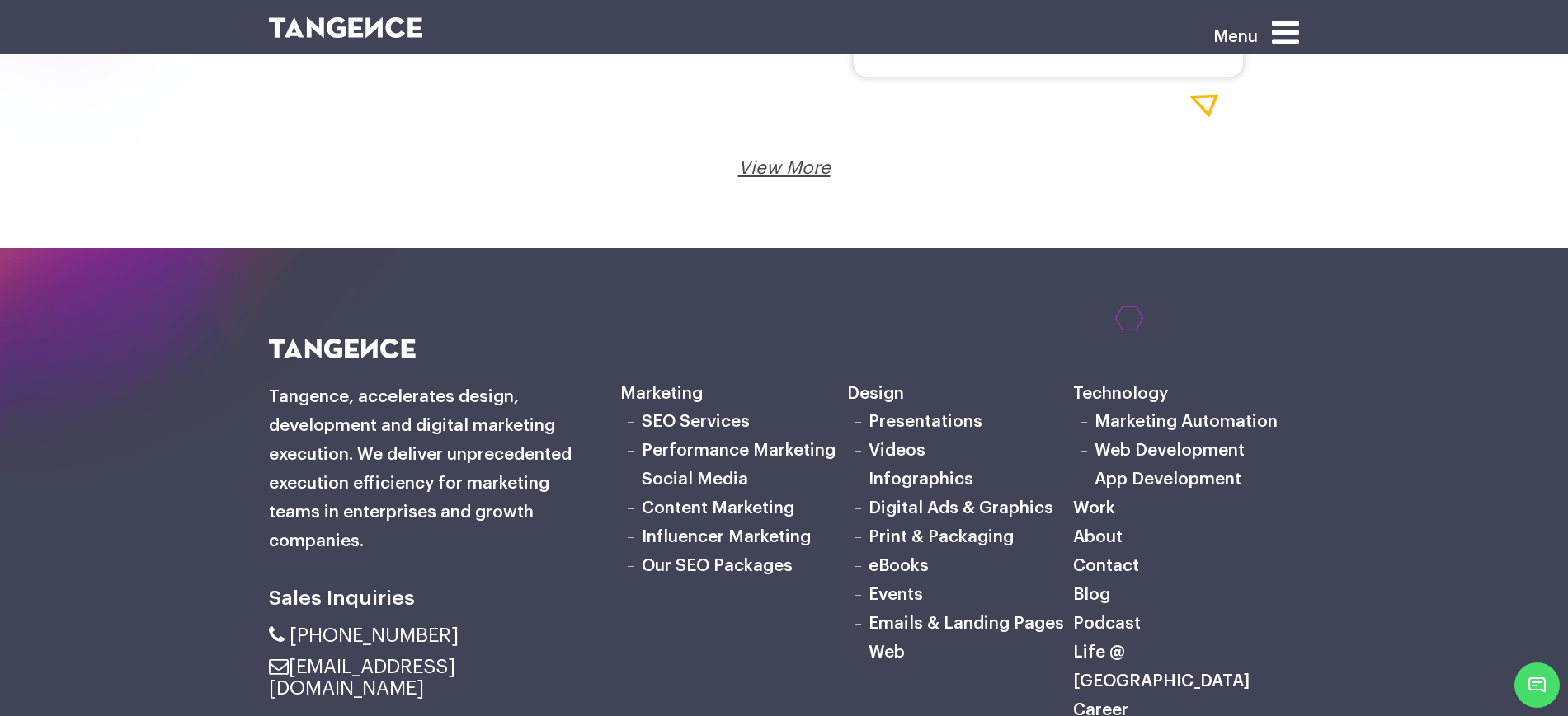
scroll to position [2955, 0]
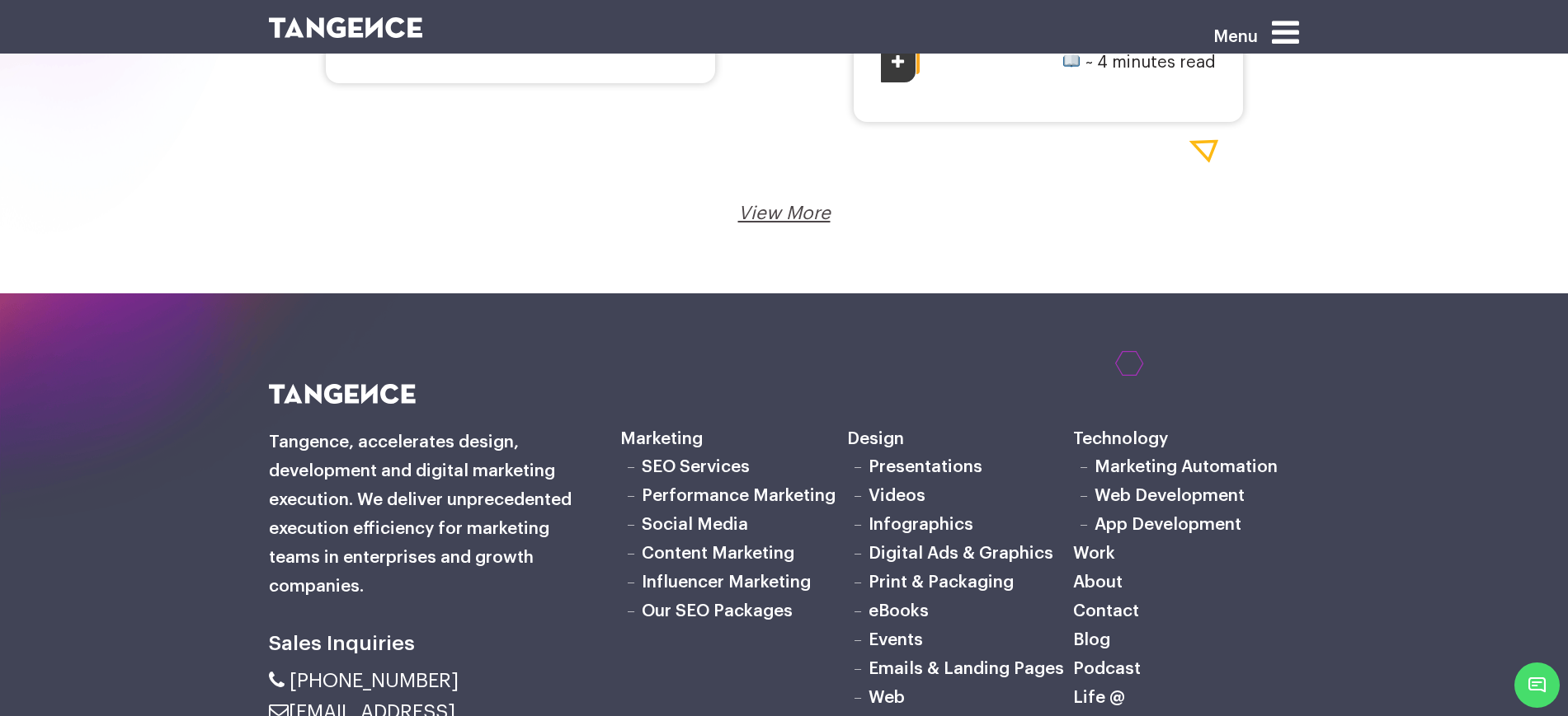
click at [798, 209] on link "View More" at bounding box center [784, 213] width 92 height 18
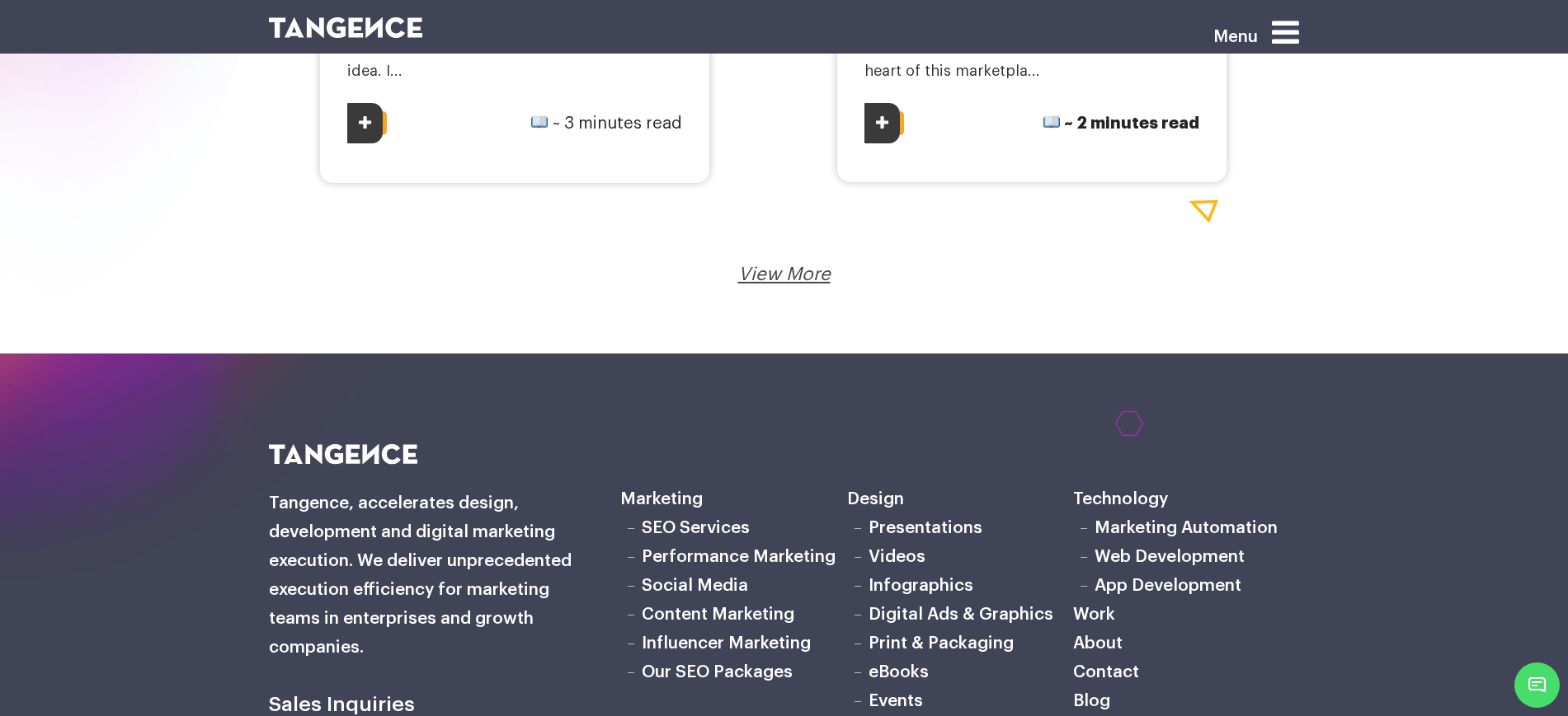
scroll to position [2988, 0]
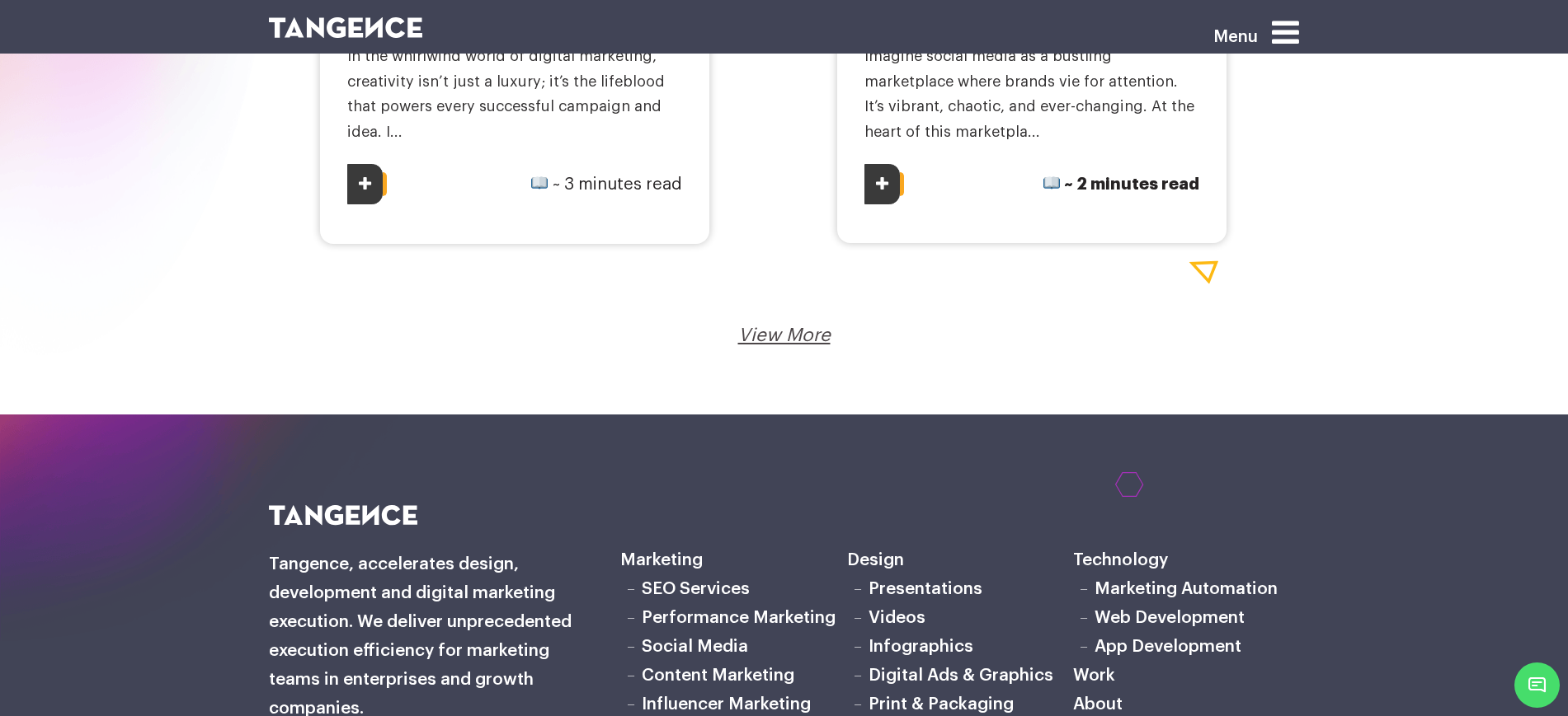
click at [801, 328] on link "View More" at bounding box center [784, 336] width 92 height 18
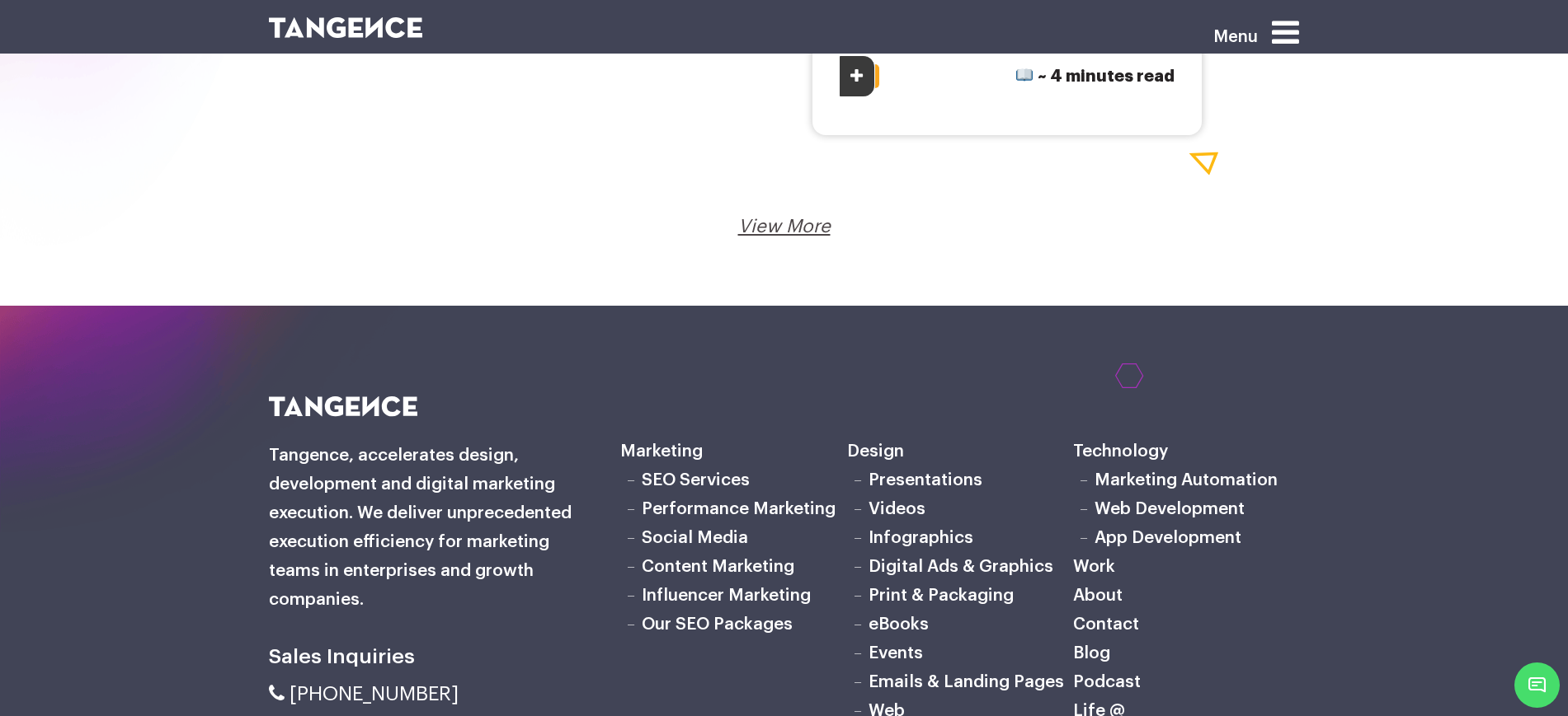
scroll to position [5461, 0]
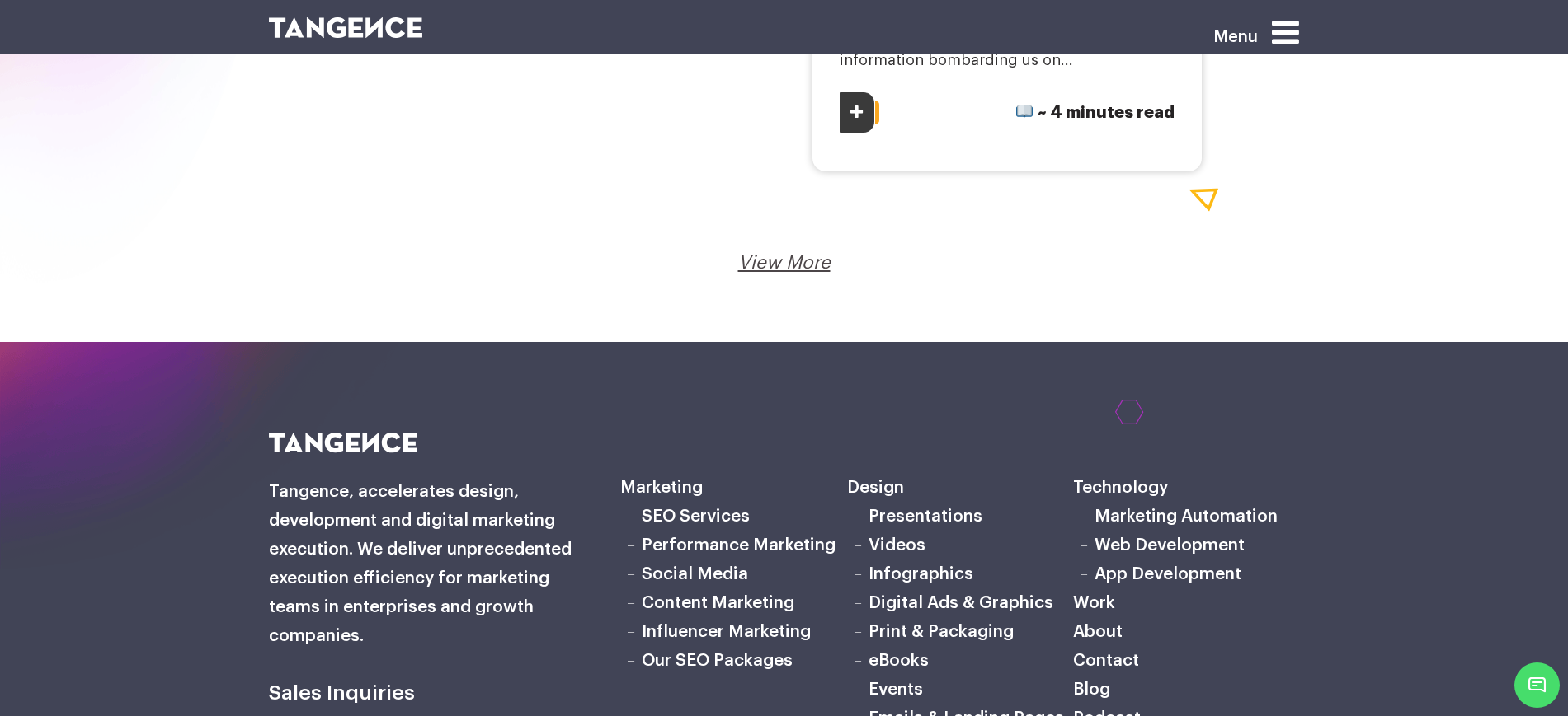
click at [791, 267] on link "View More" at bounding box center [784, 263] width 92 height 18
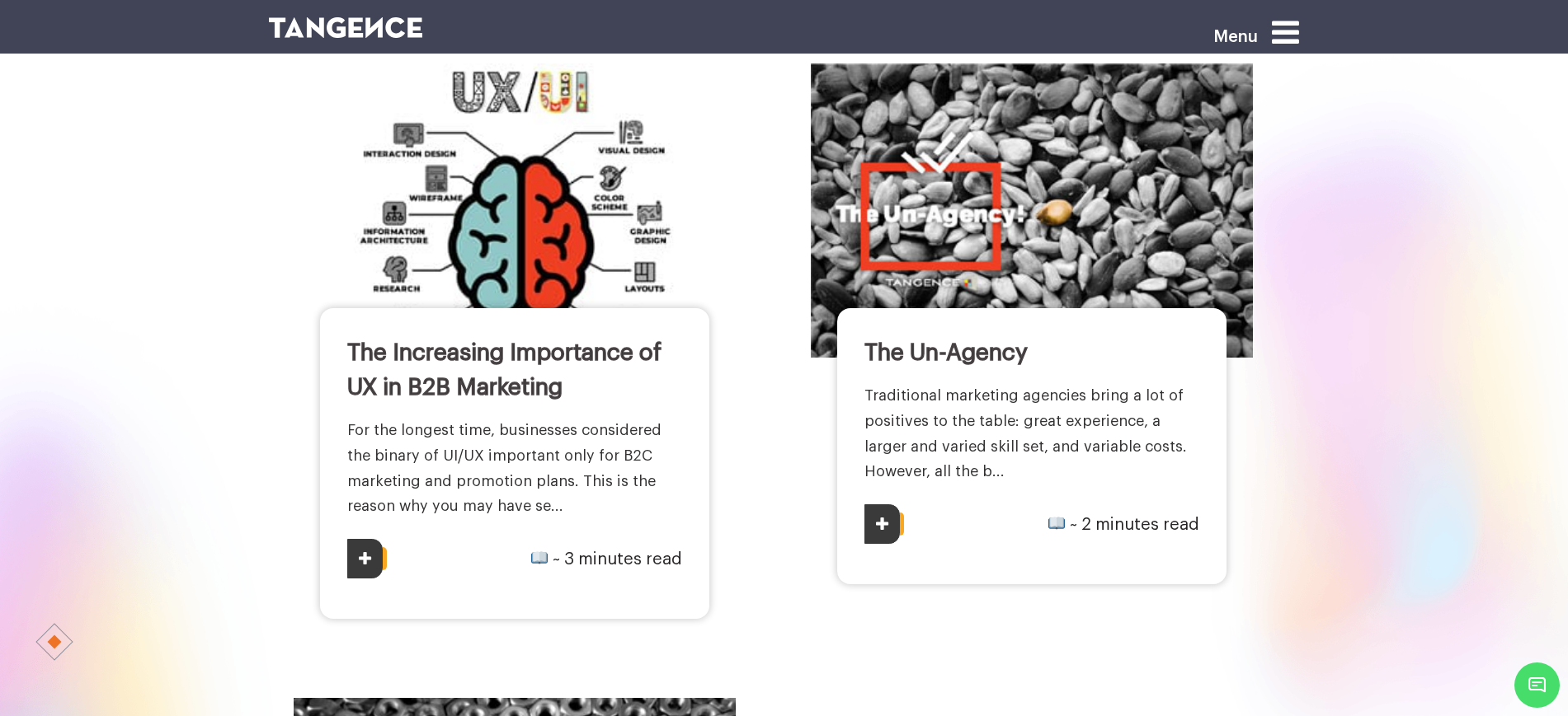
scroll to position [206, 0]
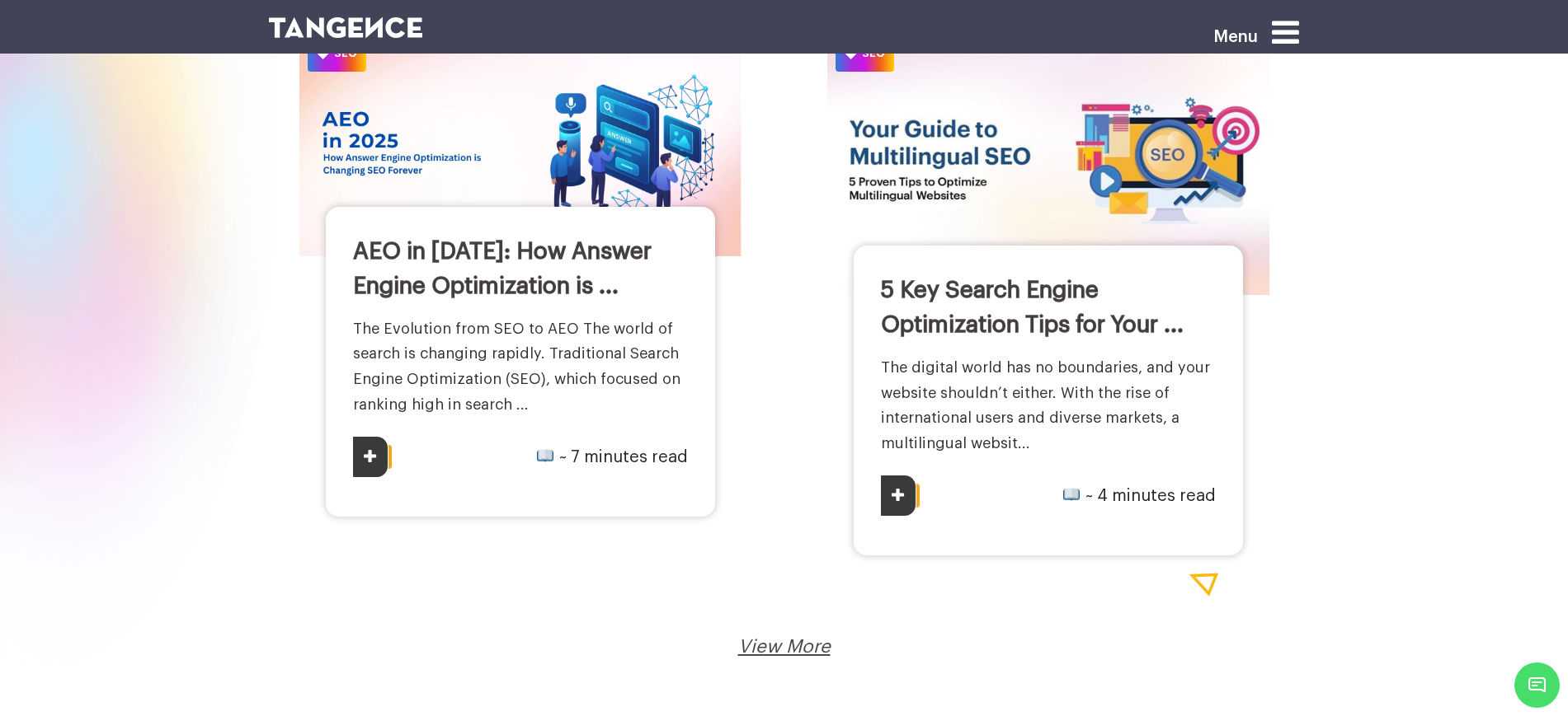
scroll to position [2988, 0]
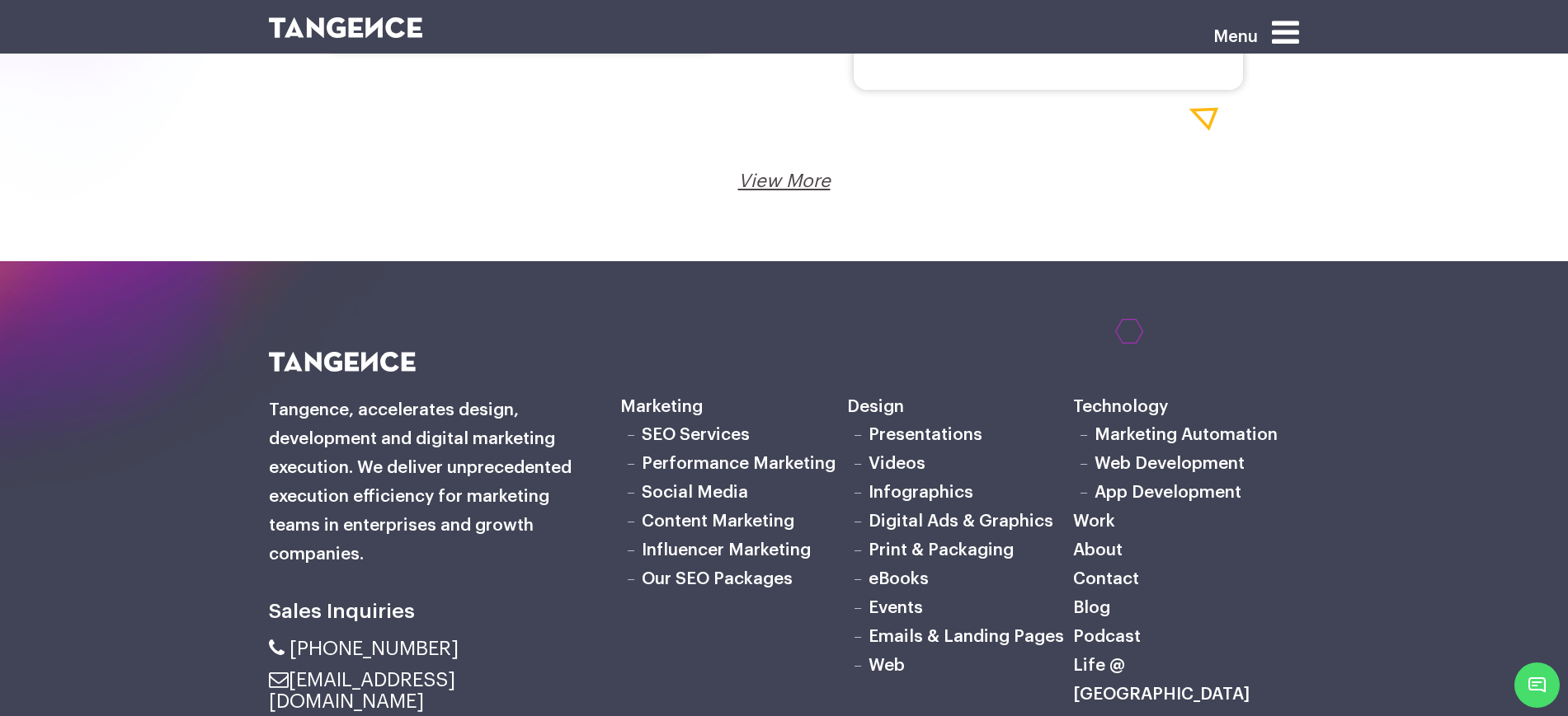
click at [780, 191] on div "View More Loading..." at bounding box center [784, 181] width 1006 height 25
click at [788, 183] on link "View More" at bounding box center [784, 181] width 92 height 18
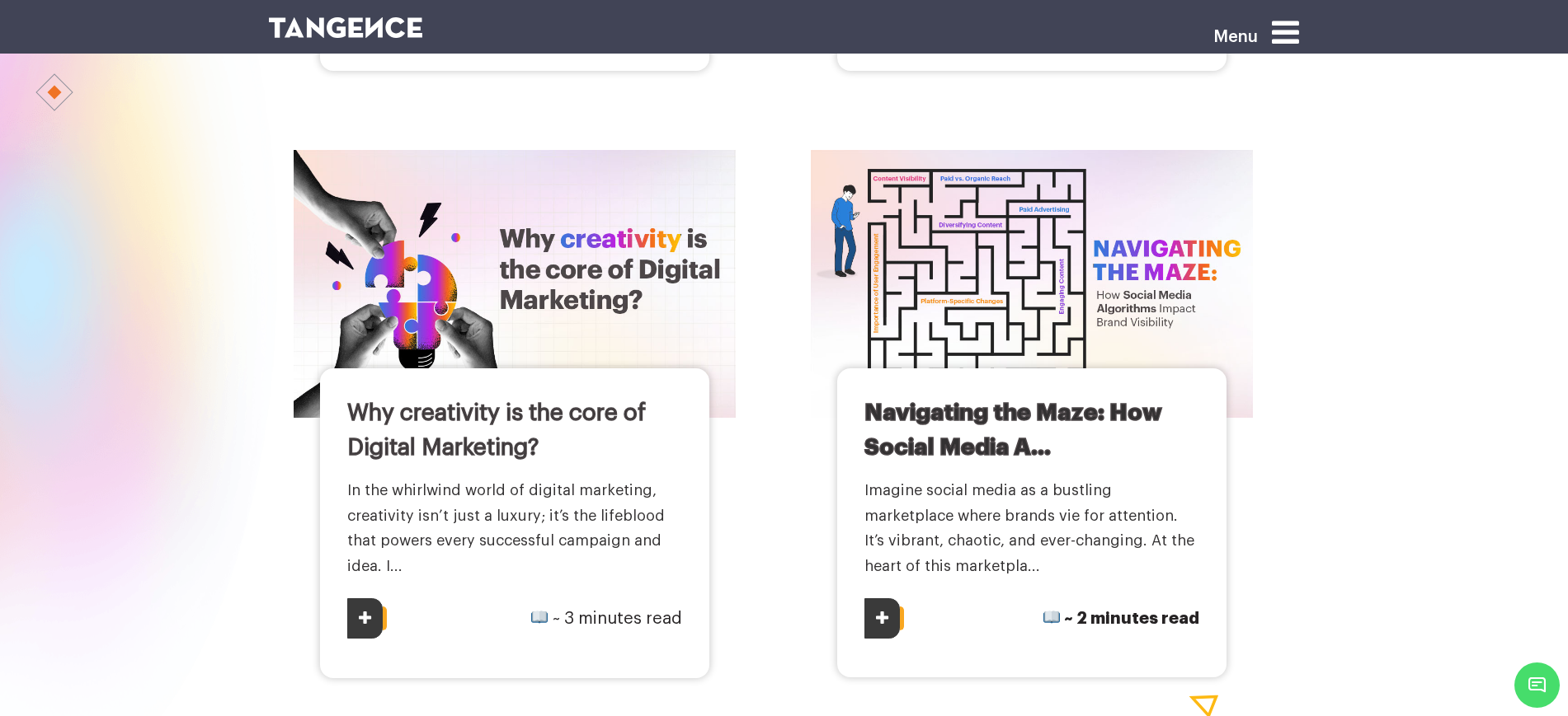
scroll to position [2885, 0]
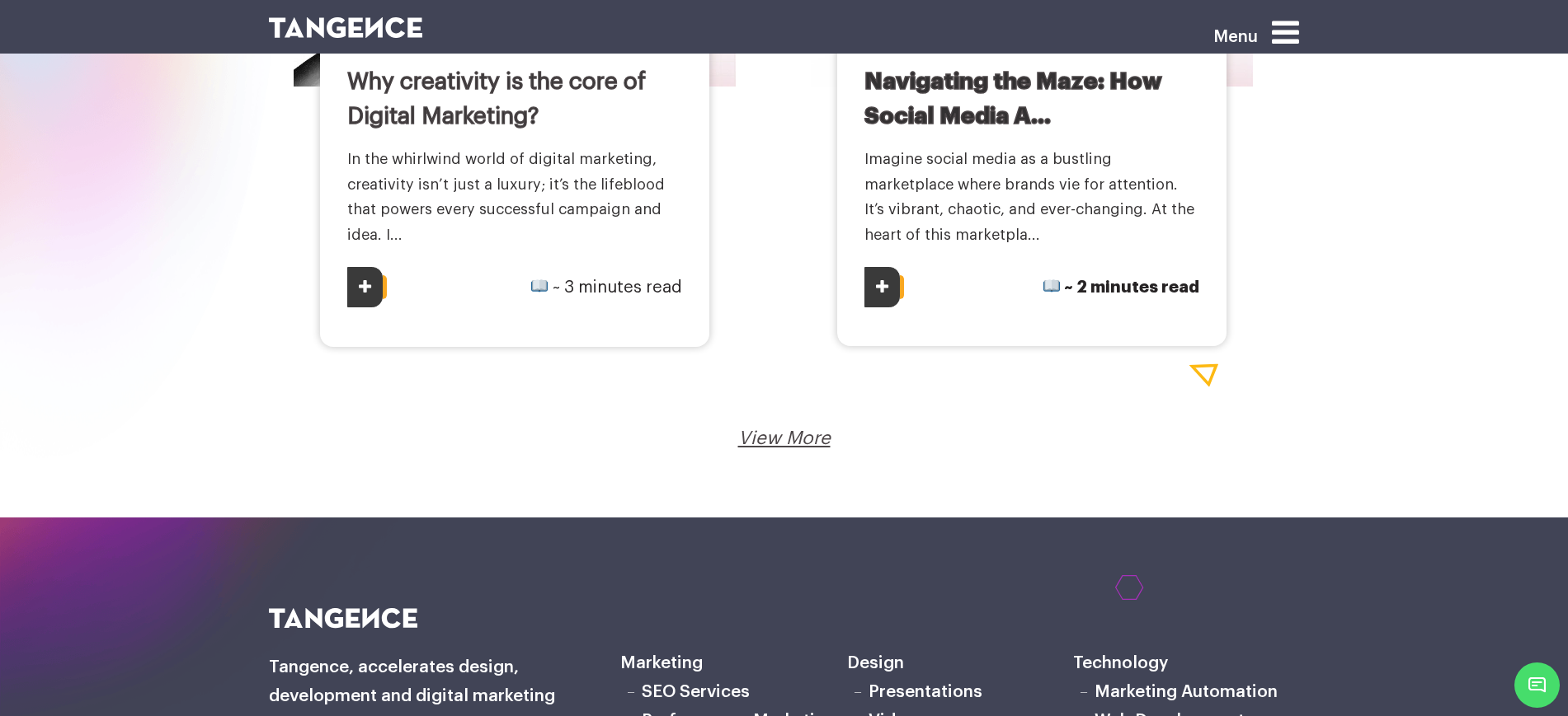
click at [779, 430] on link "View More" at bounding box center [784, 438] width 92 height 18
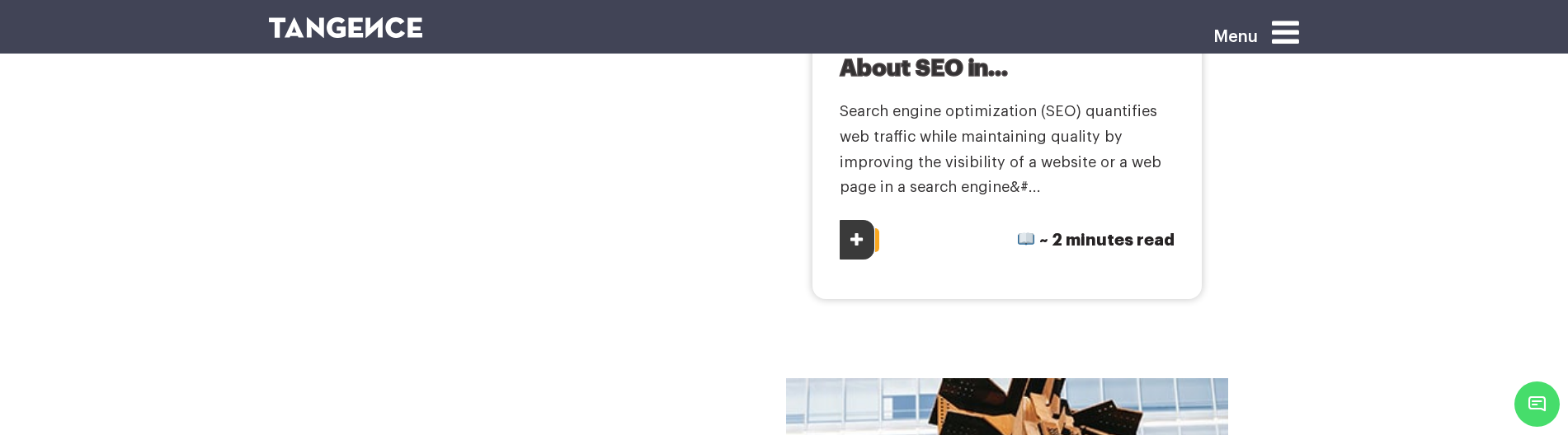
scroll to position [1546, 0]
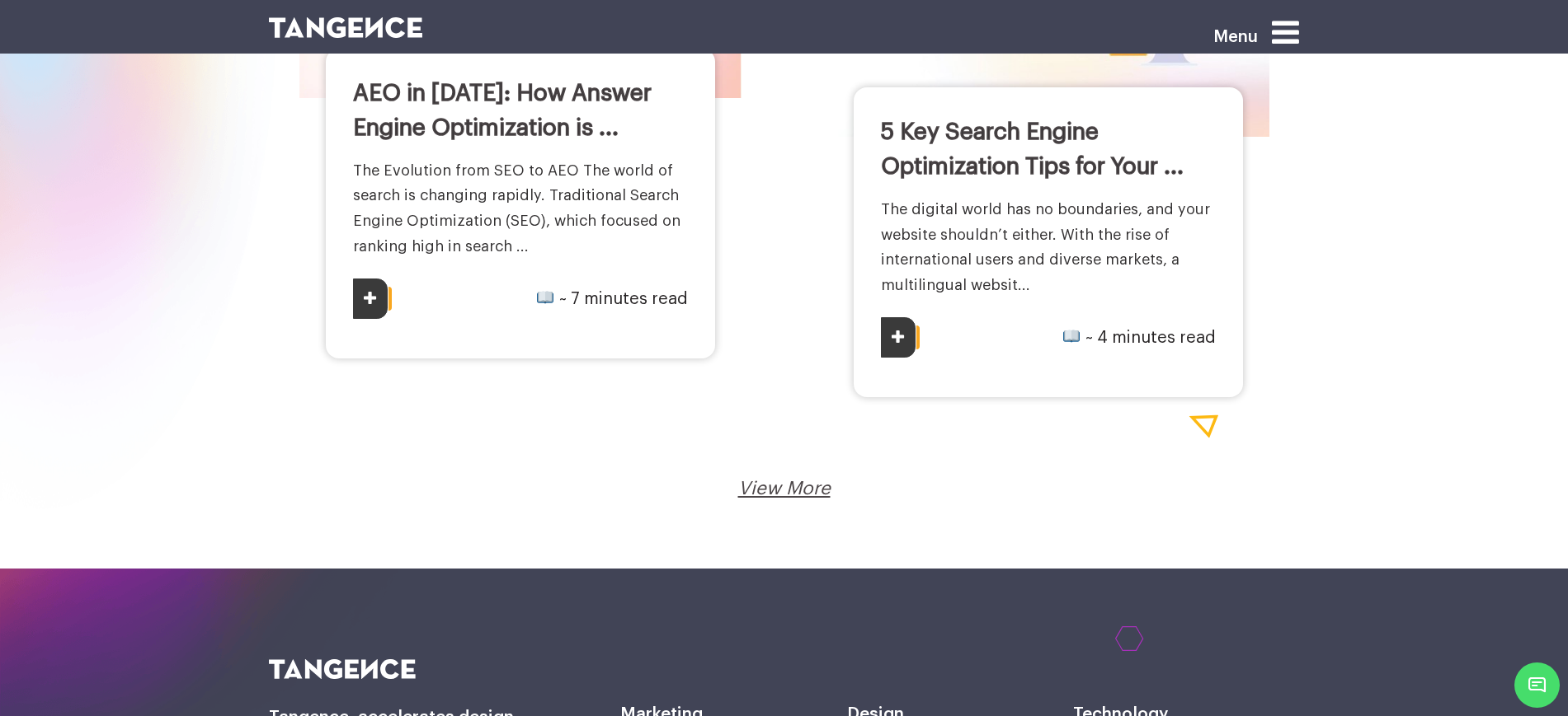
scroll to position [2885, 0]
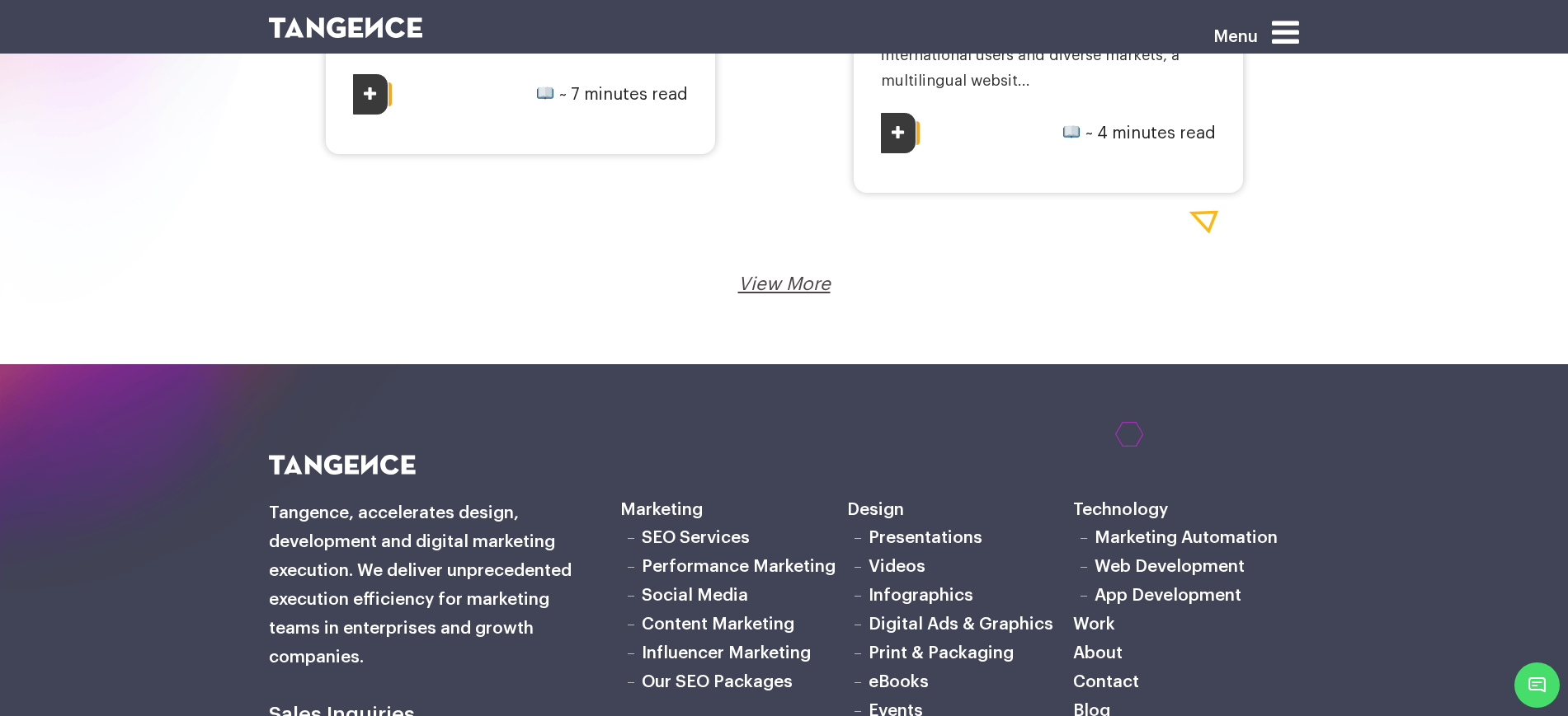
click at [795, 281] on link "View More" at bounding box center [784, 284] width 92 height 18
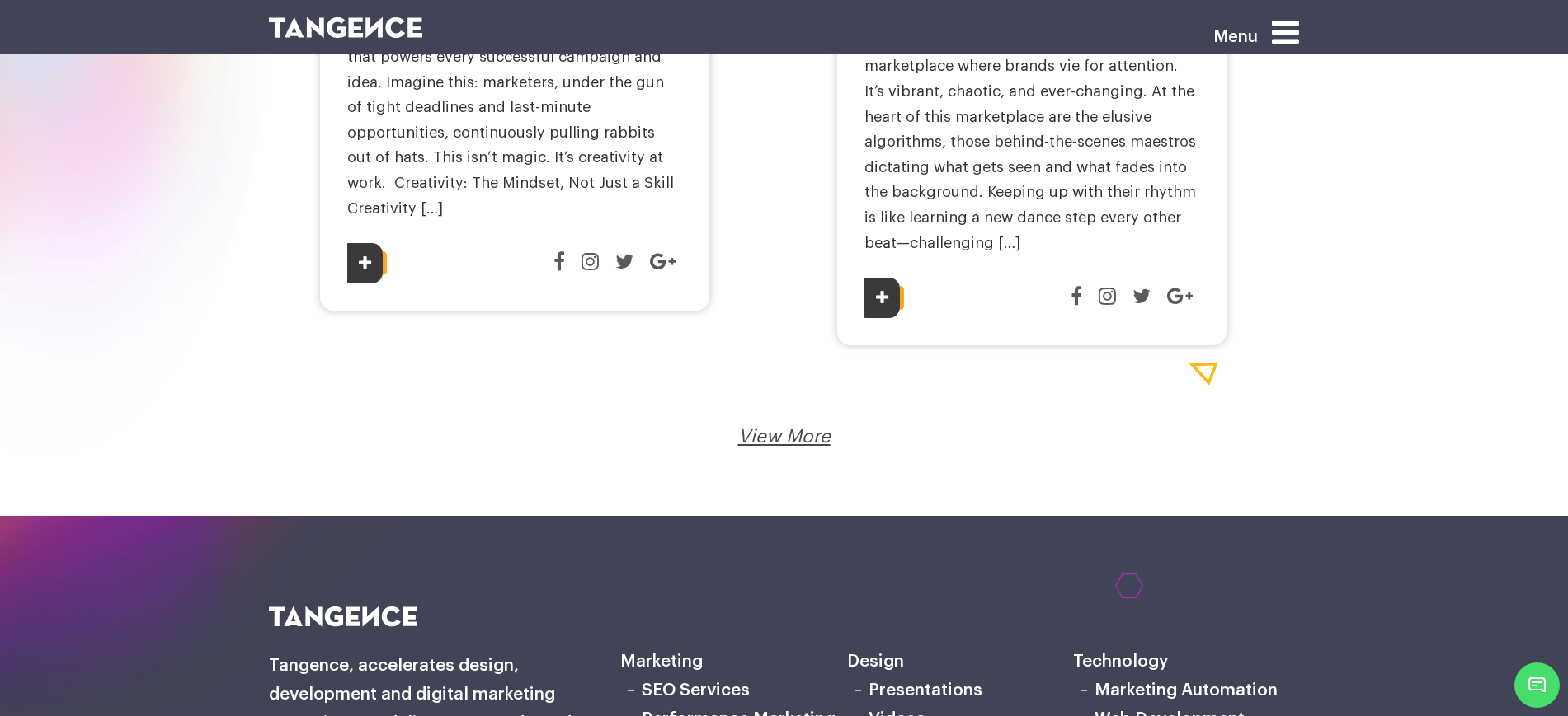
scroll to position [3709, 0]
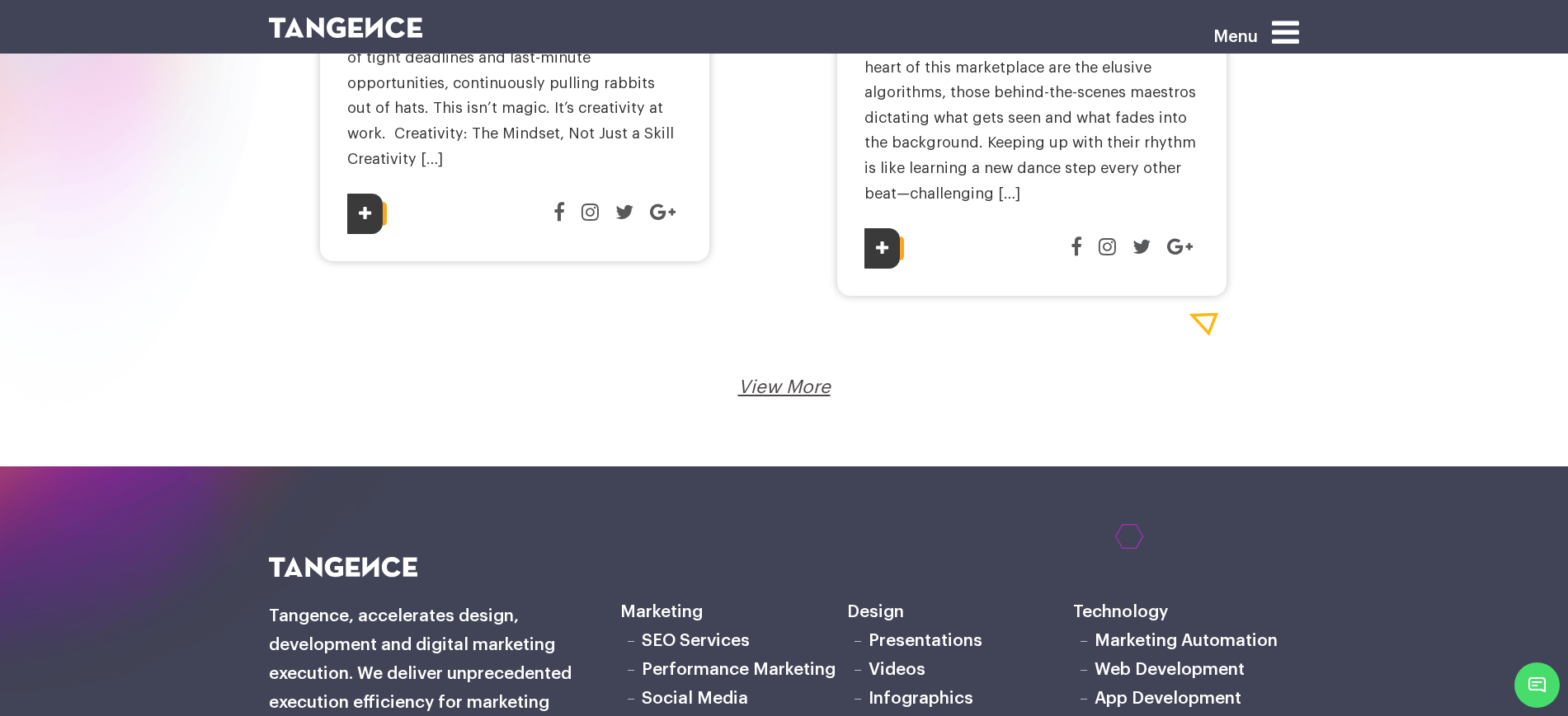
click at [794, 375] on div "View More Loading..." at bounding box center [784, 387] width 1006 height 25
click at [788, 379] on link "View More" at bounding box center [784, 387] width 92 height 18
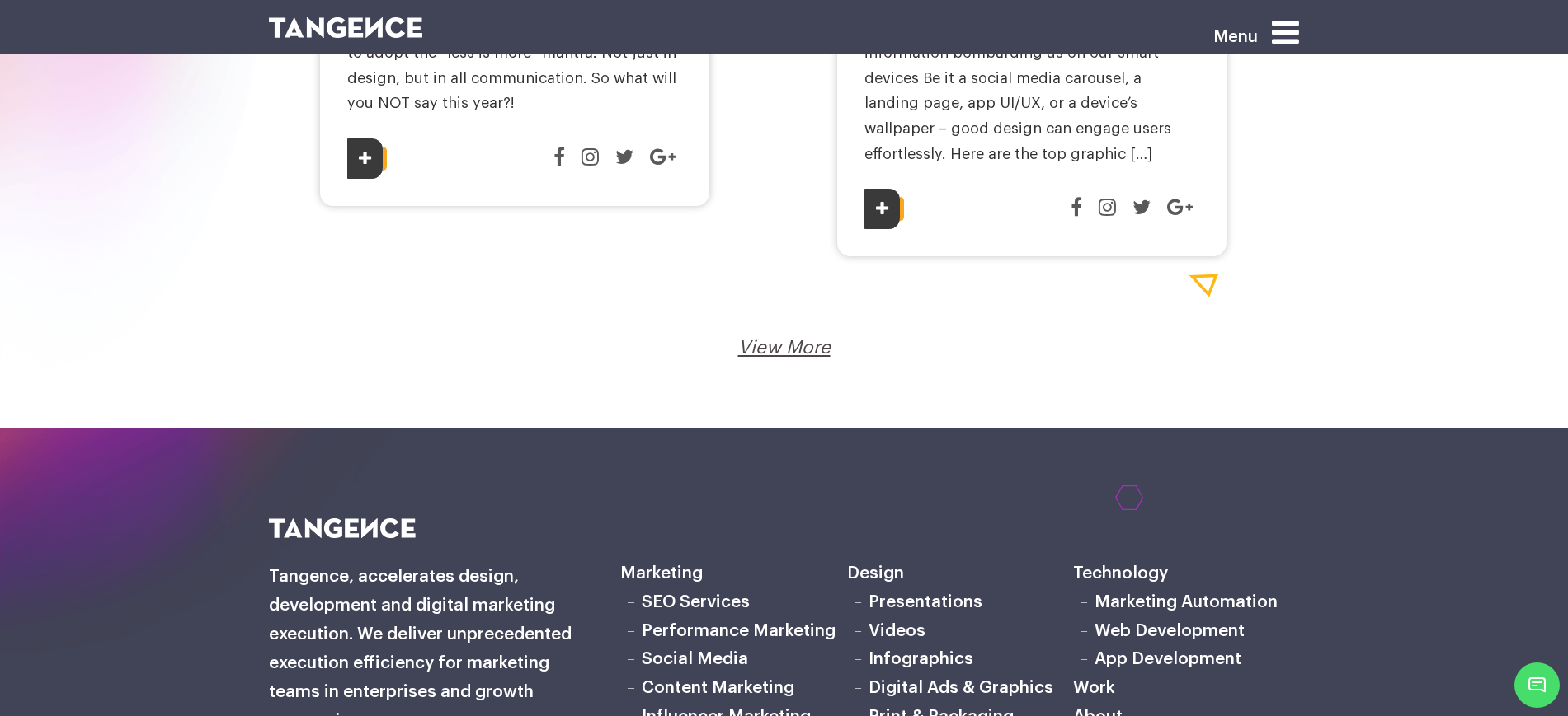
scroll to position [3812, 0]
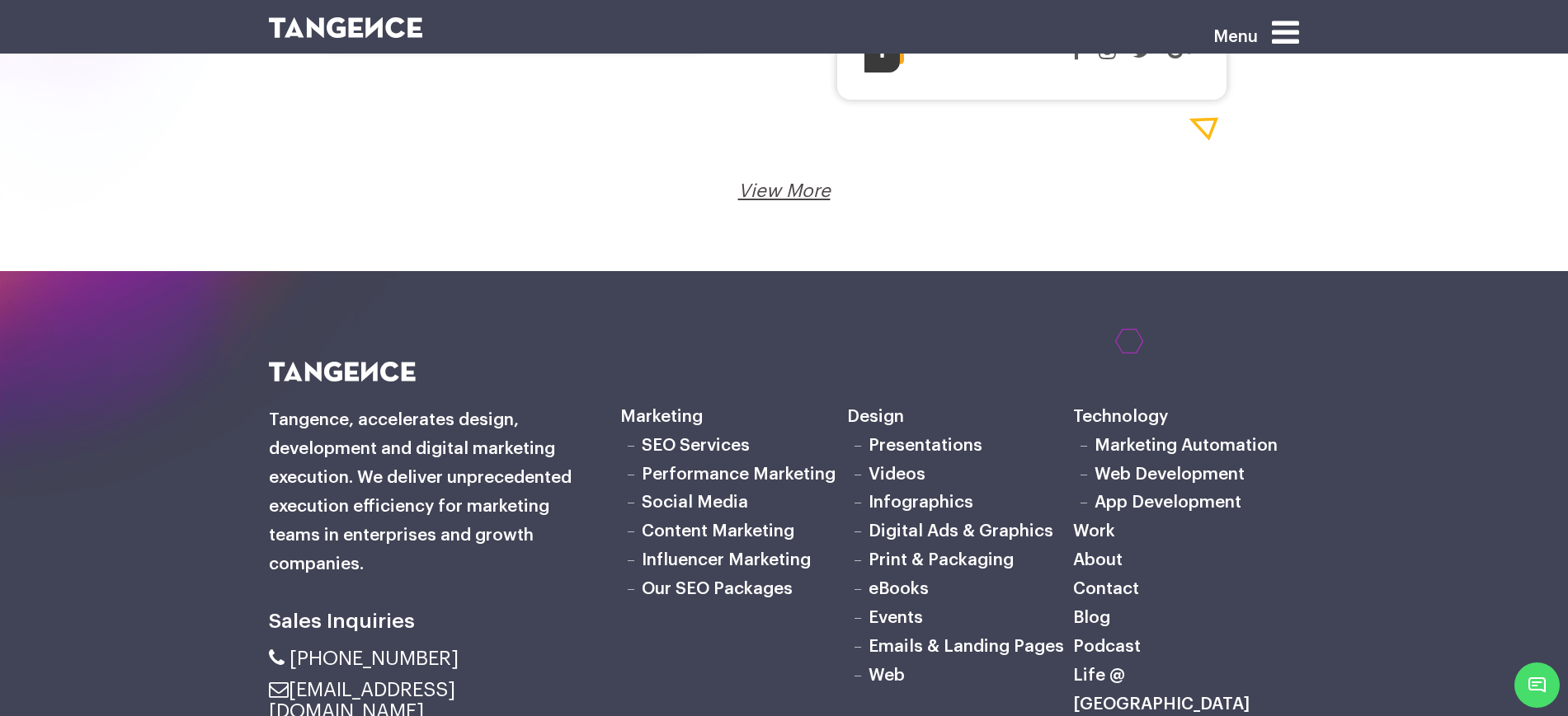
click at [797, 182] on link "View More" at bounding box center [784, 191] width 92 height 18
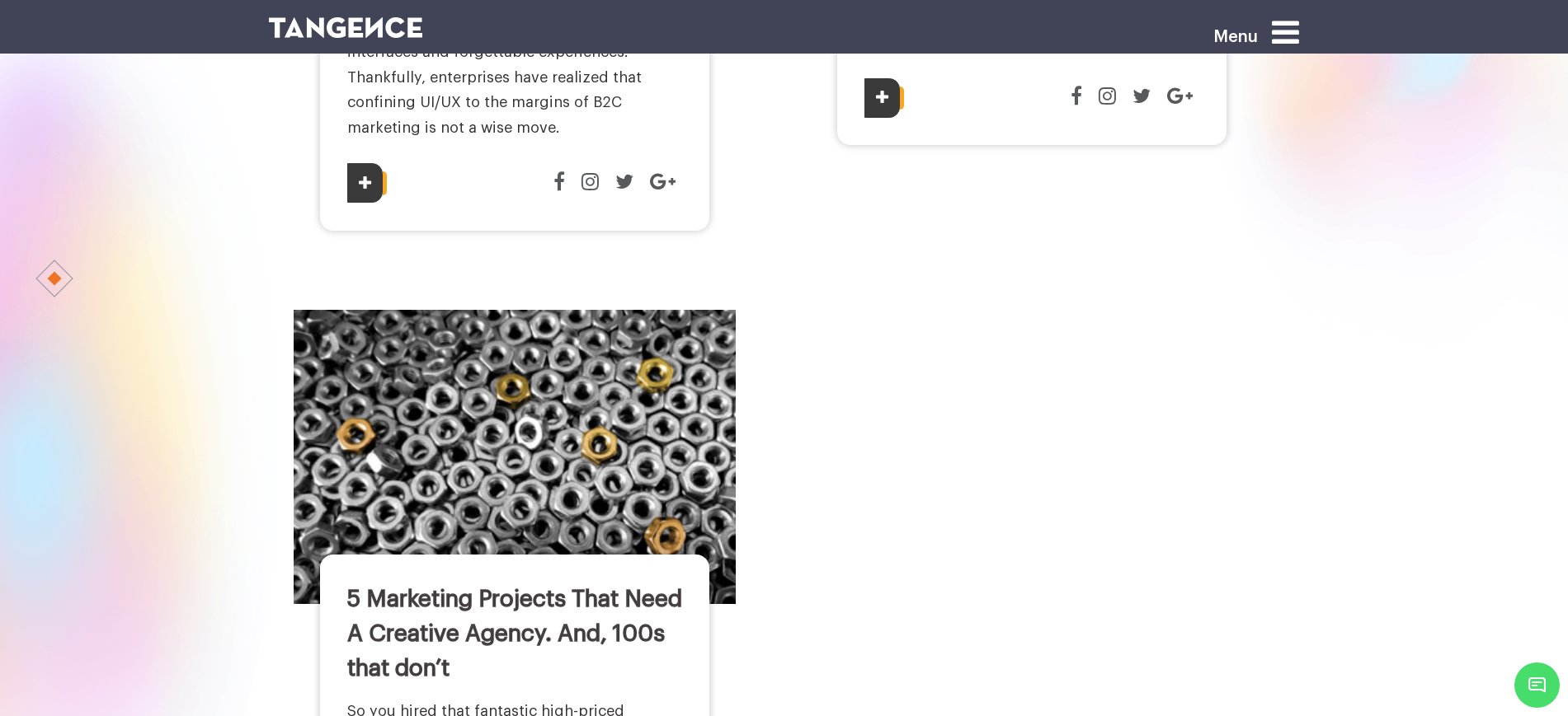
scroll to position [927, 0]
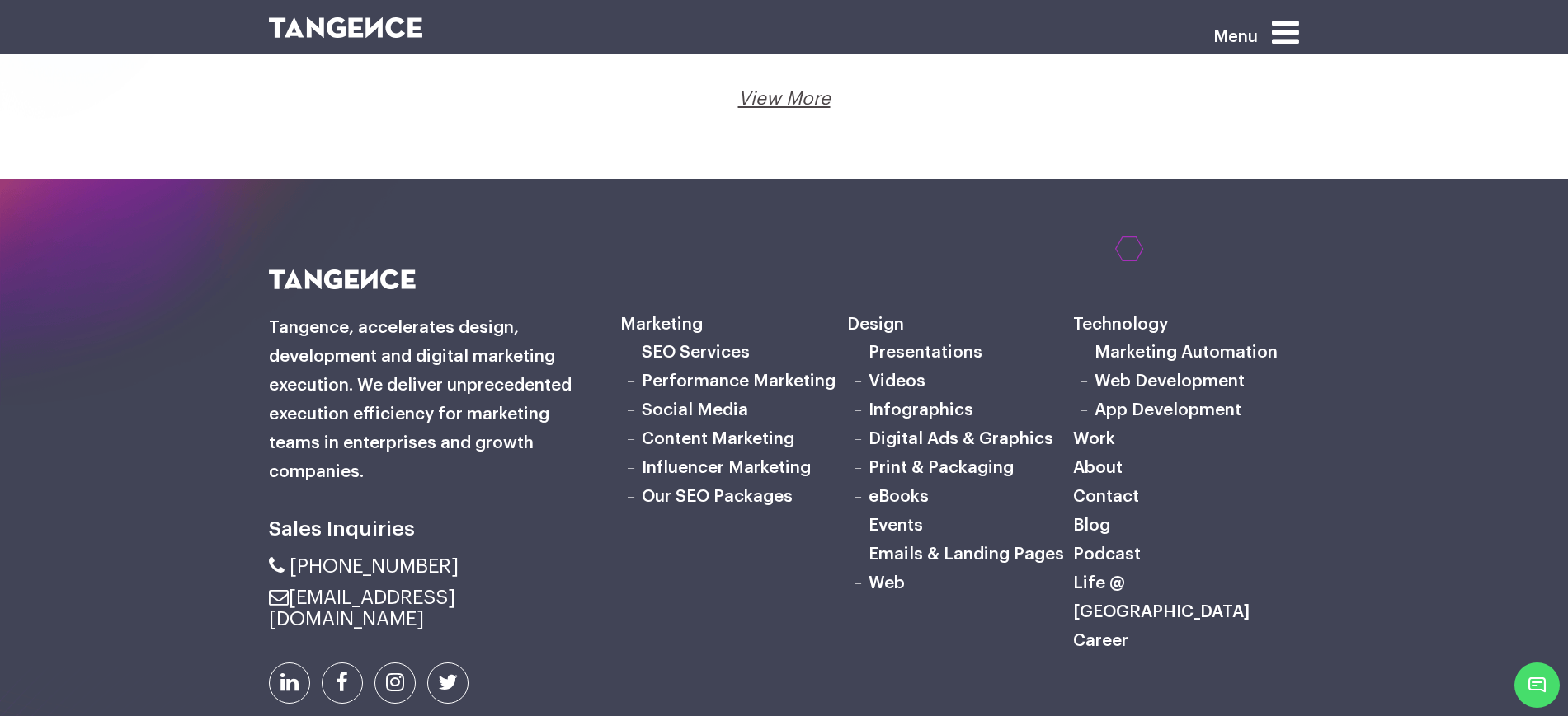
scroll to position [3071, 0]
click at [812, 94] on link "View More" at bounding box center [784, 98] width 92 height 18
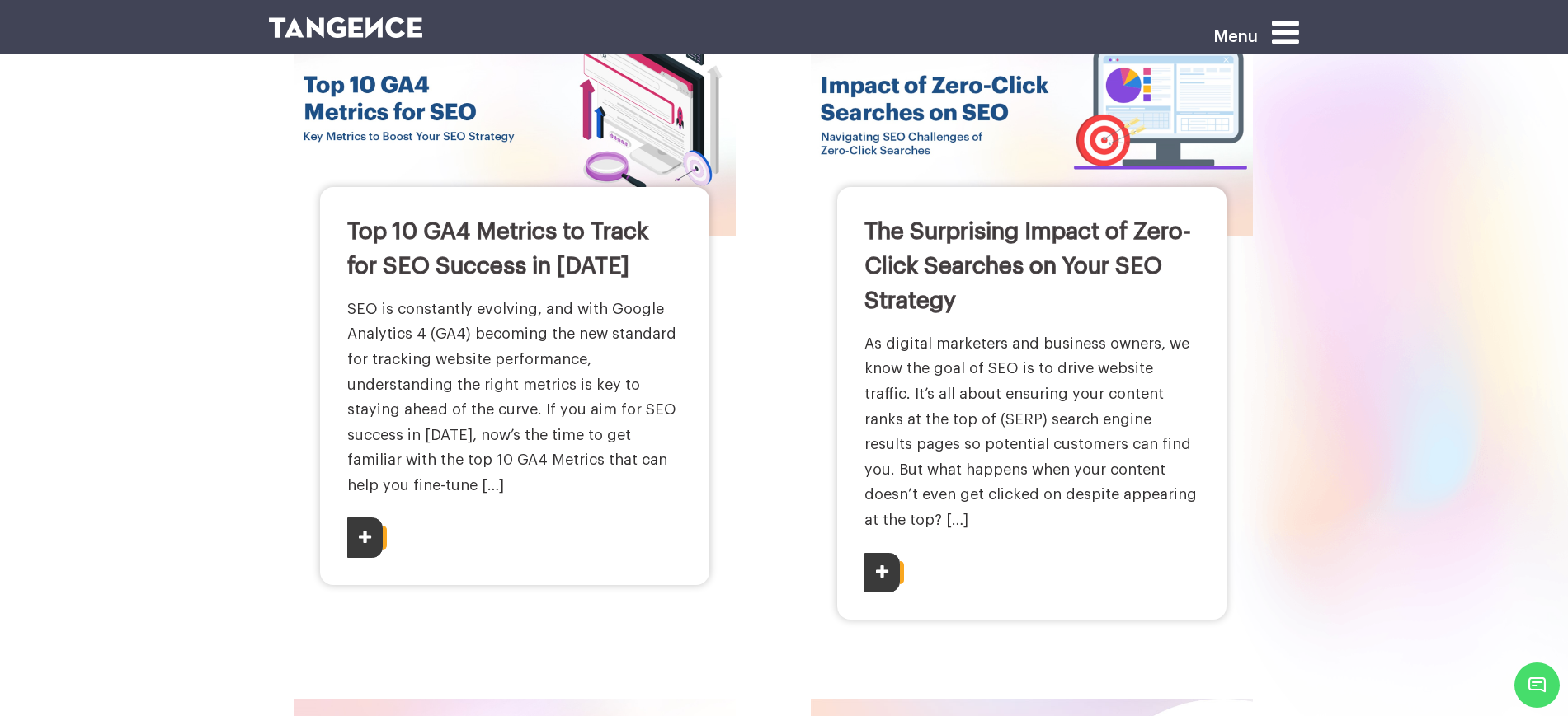
scroll to position [309, 0]
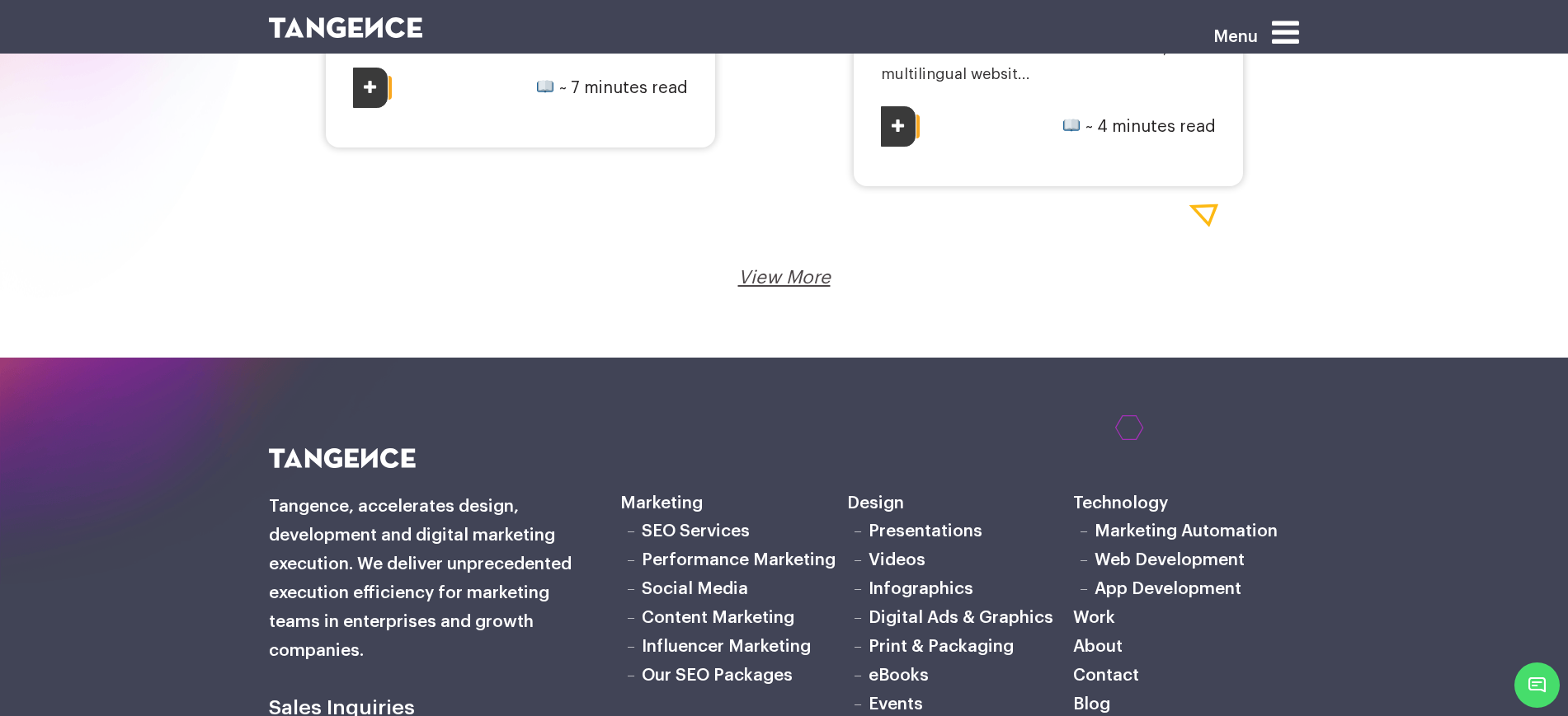
scroll to position [3091, 0]
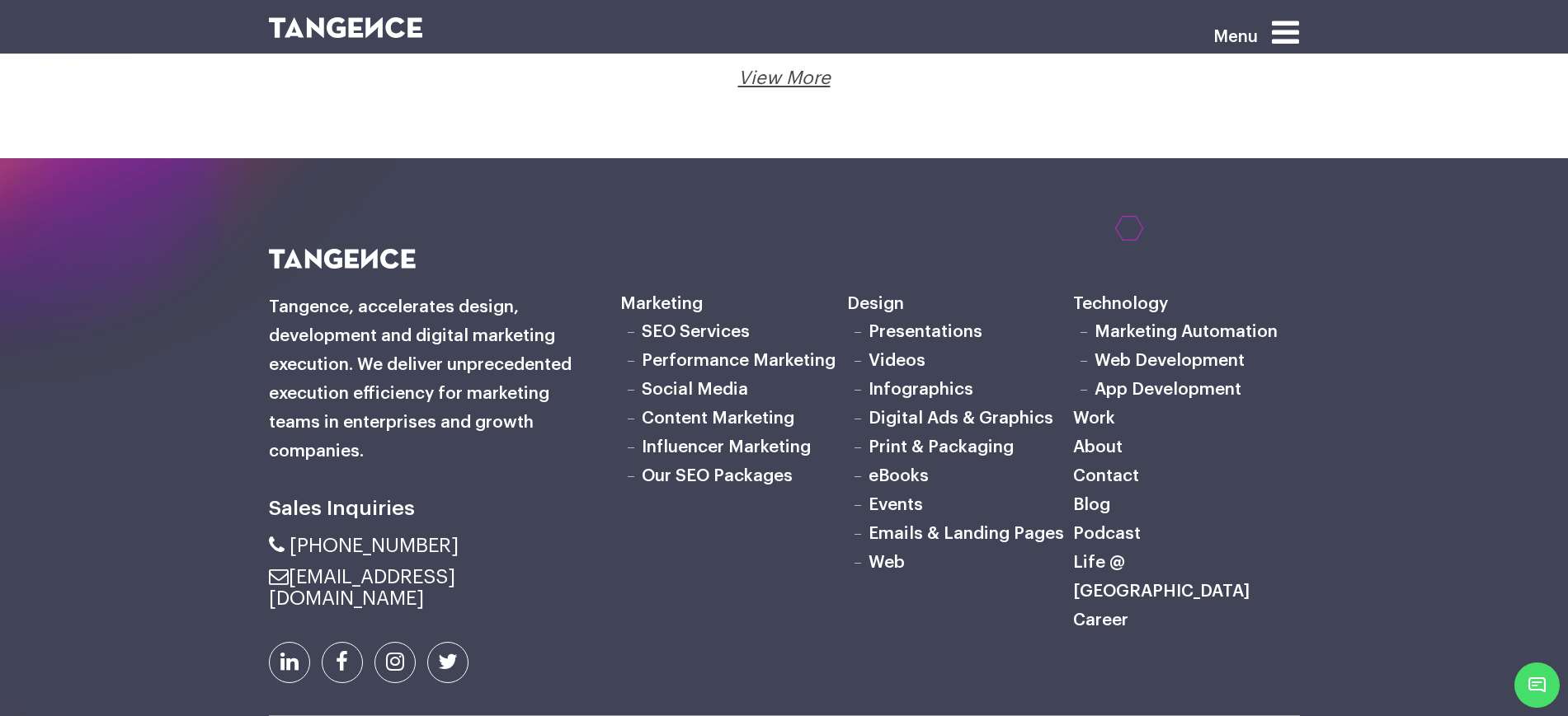
click at [813, 87] on link "View More" at bounding box center [784, 78] width 92 height 18
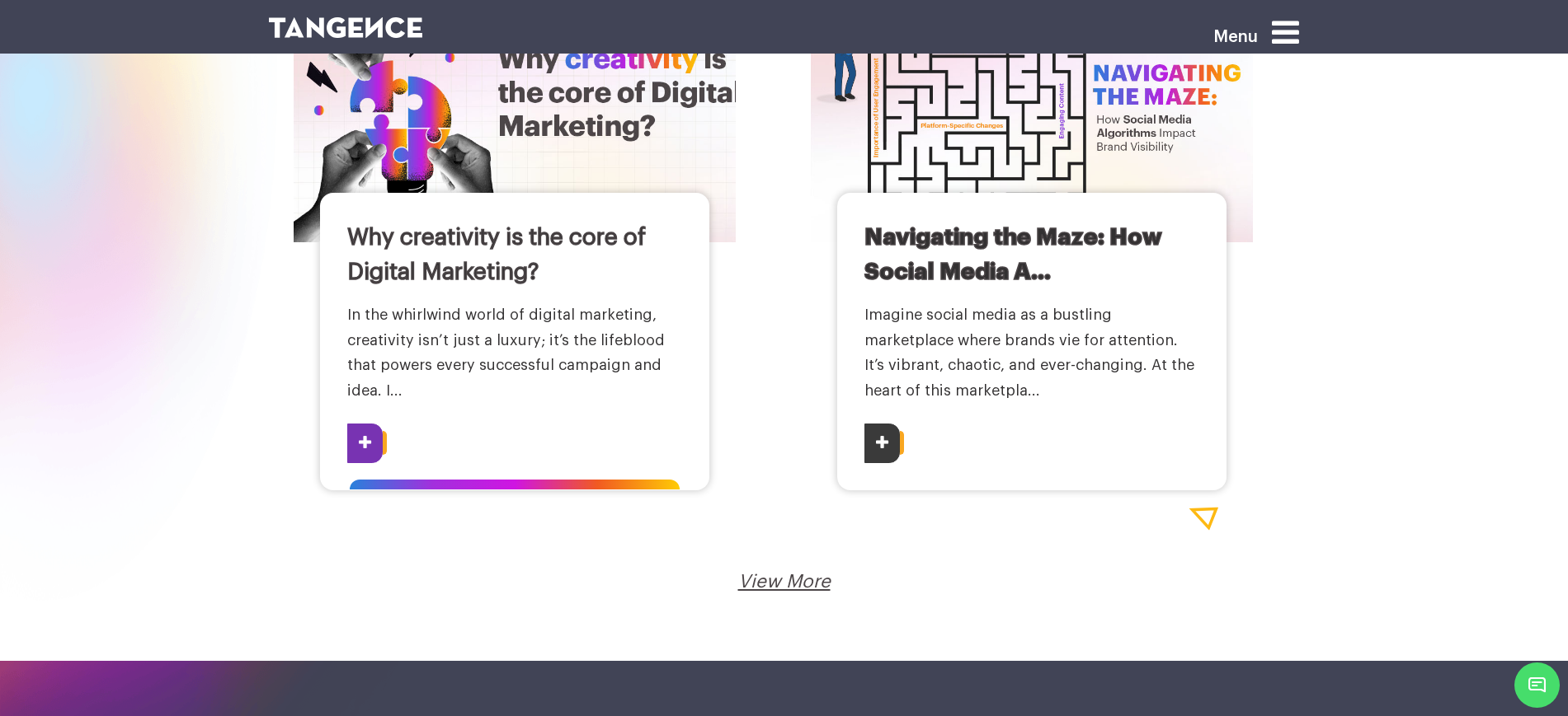
scroll to position [3194, 0]
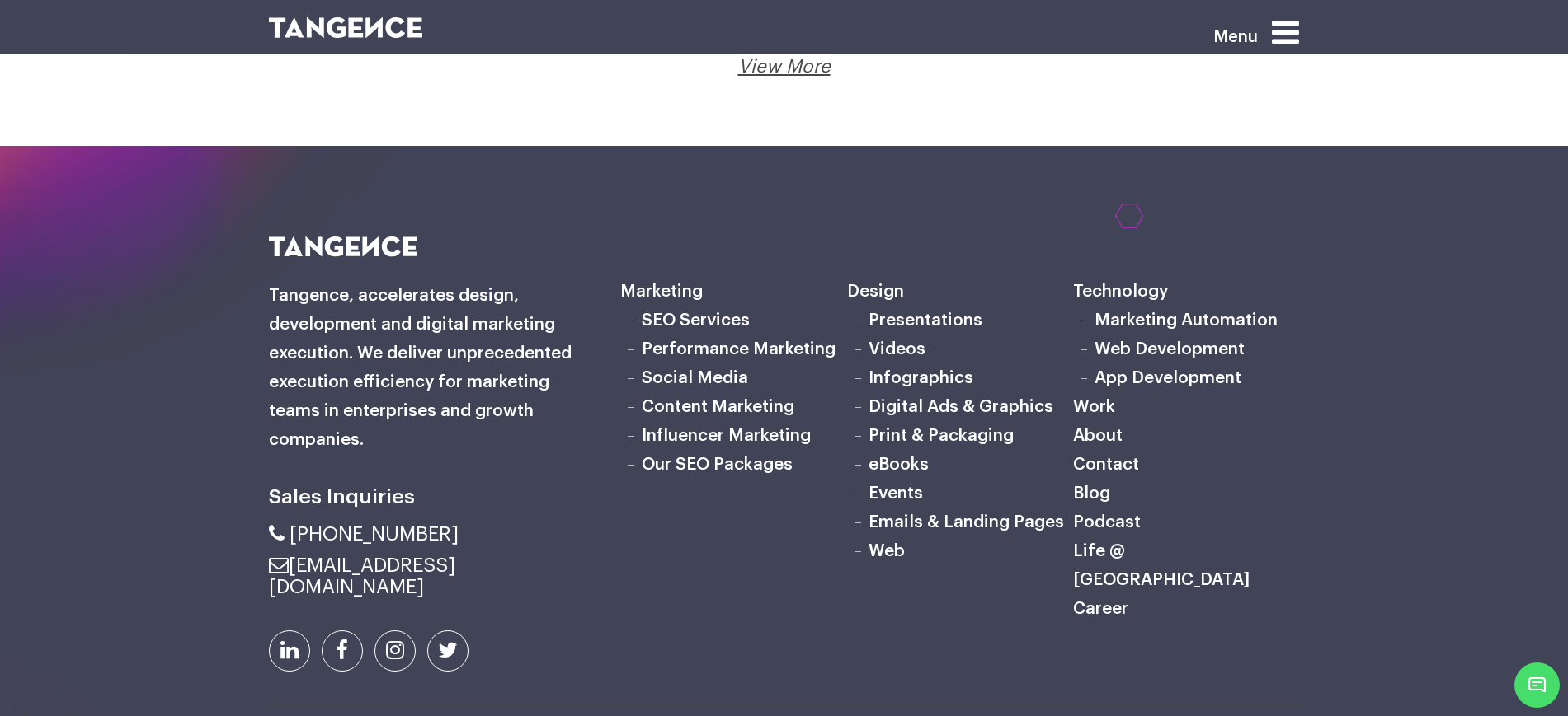
click at [795, 73] on link "View More" at bounding box center [784, 67] width 92 height 18
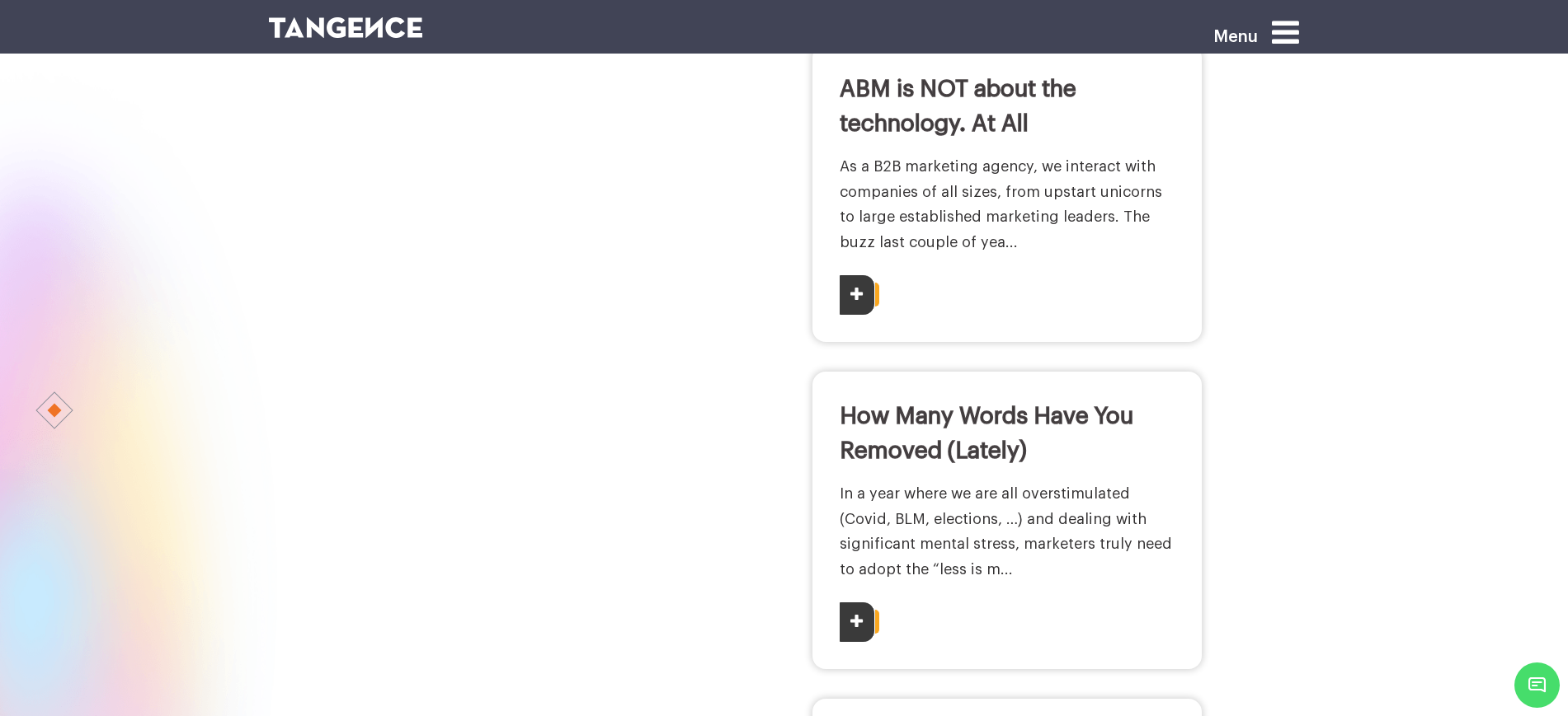
scroll to position [2369, 0]
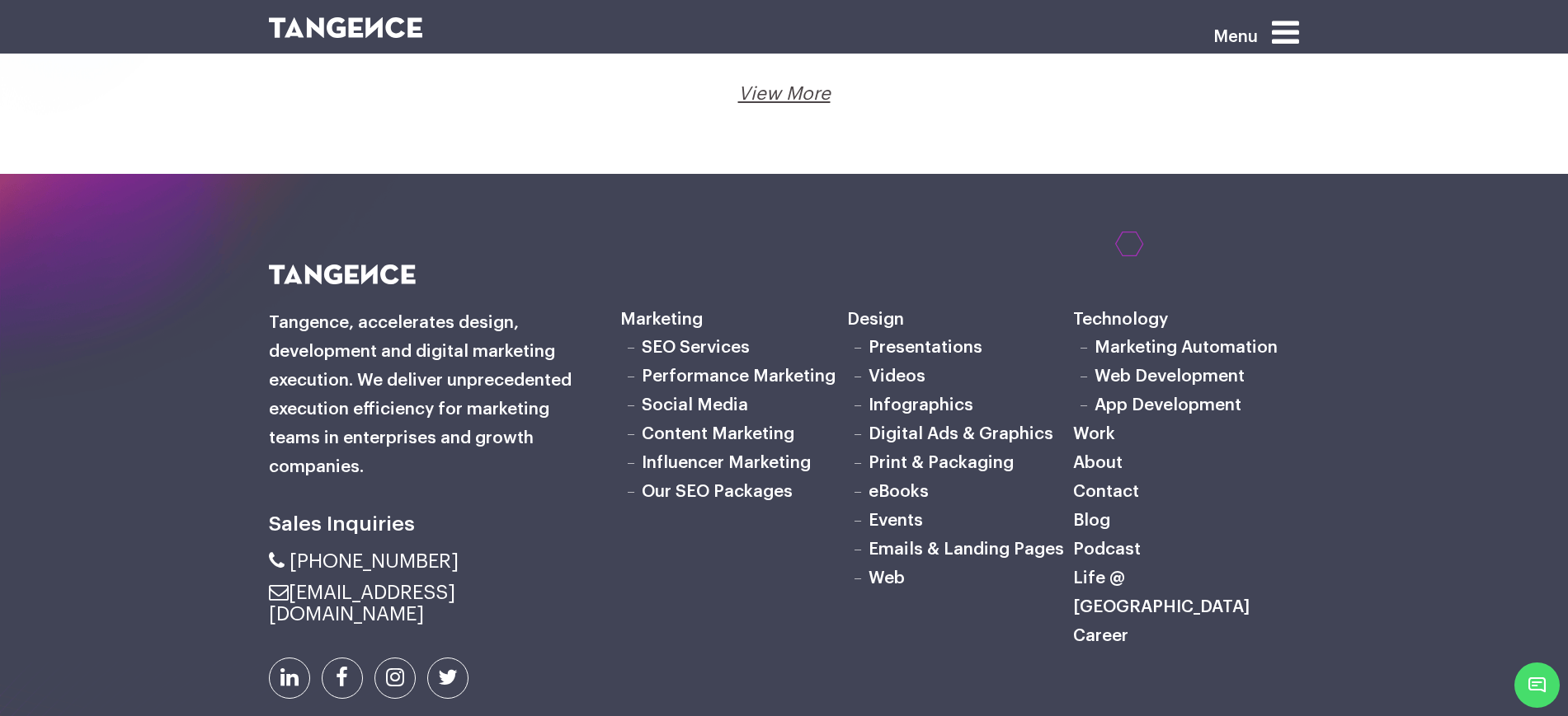
scroll to position [2781, 0]
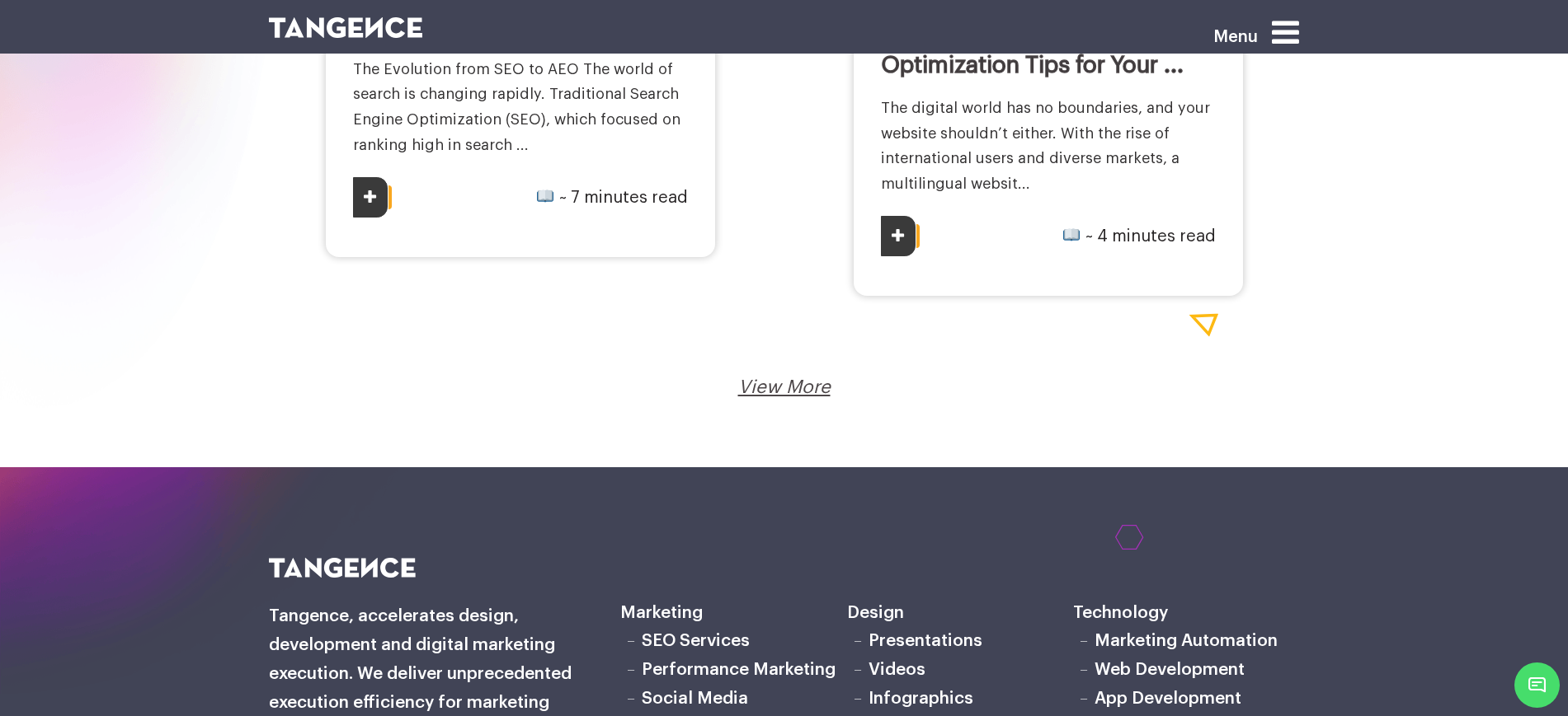
click at [781, 385] on link "View More" at bounding box center [784, 387] width 92 height 18
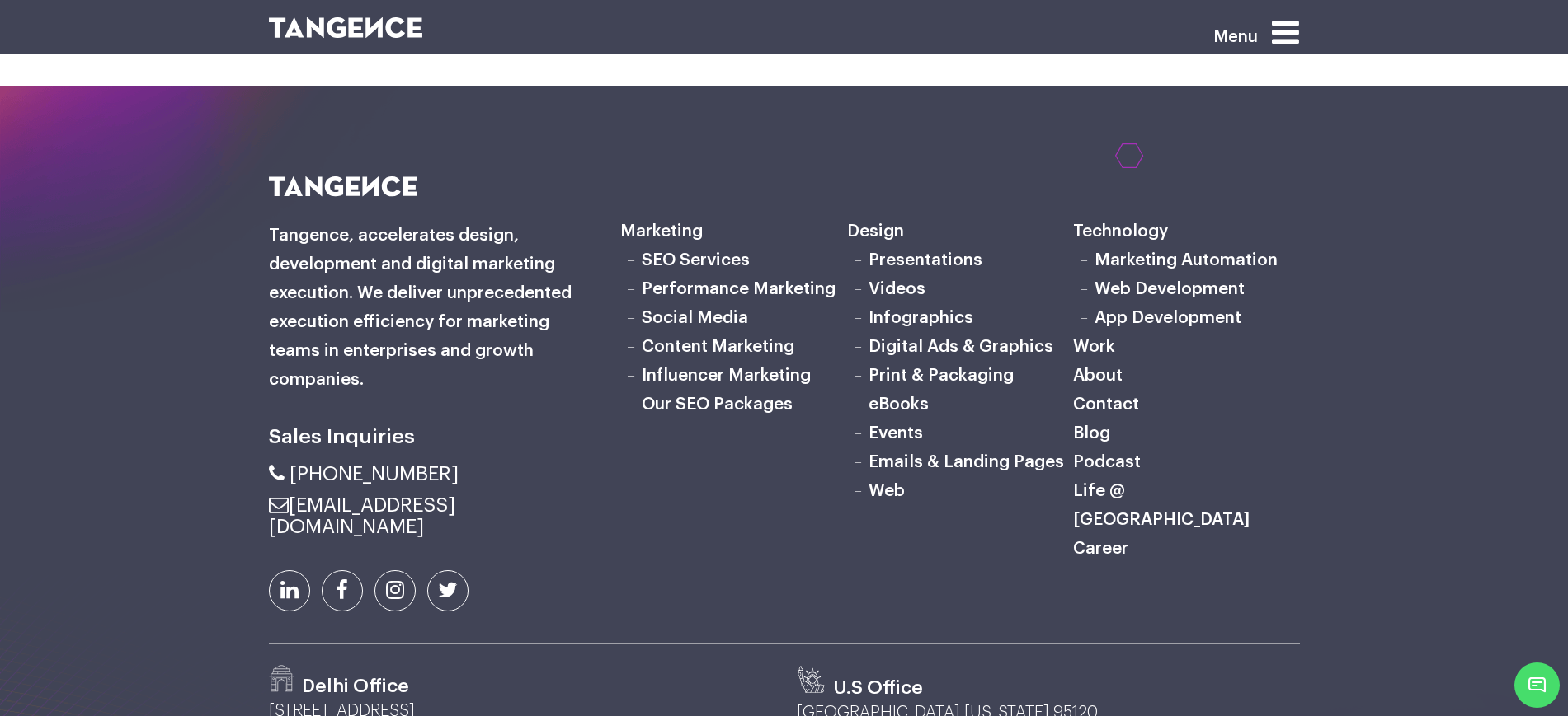
scroll to position [3767, 0]
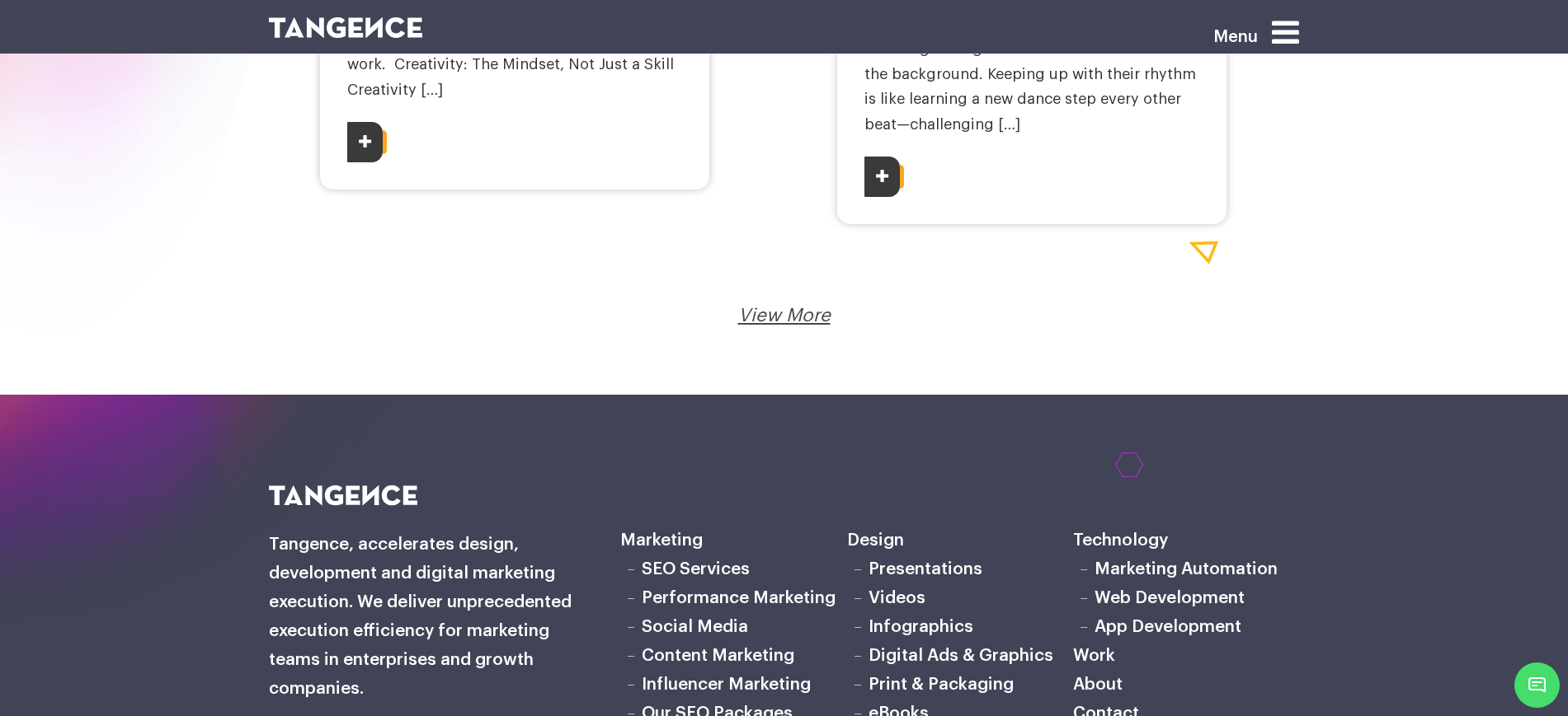
click at [785, 307] on link "View More" at bounding box center [784, 315] width 92 height 18
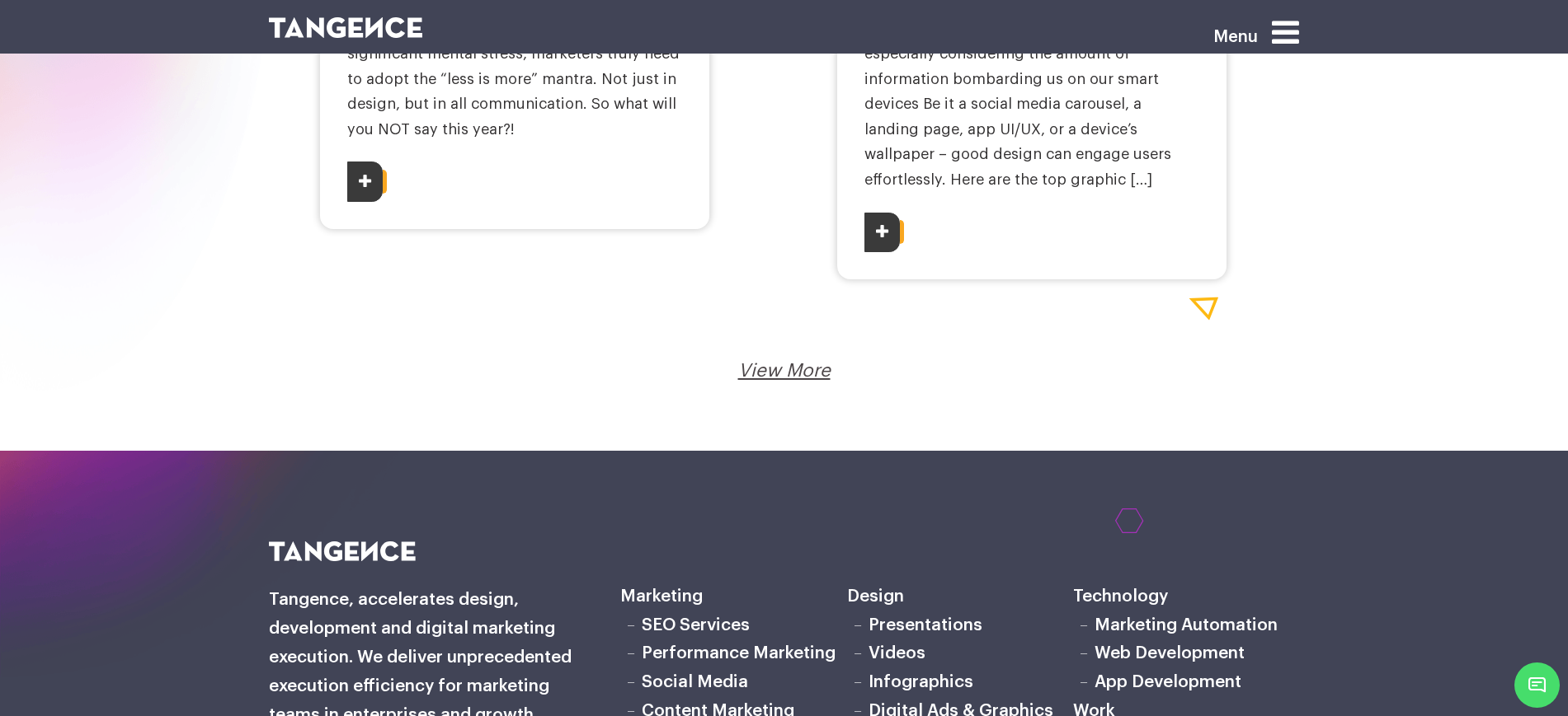
scroll to position [3812, 0]
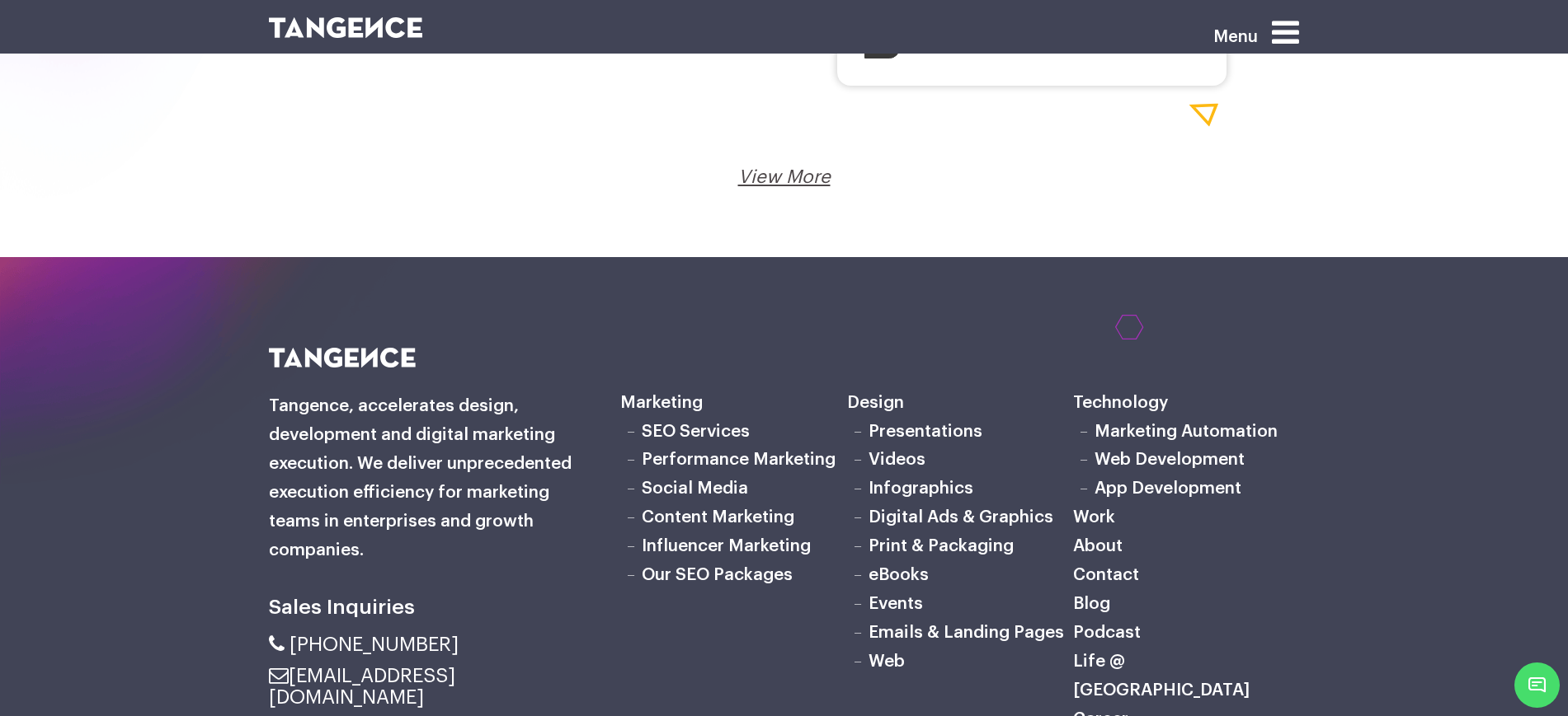
click at [787, 168] on link "View More" at bounding box center [784, 177] width 92 height 18
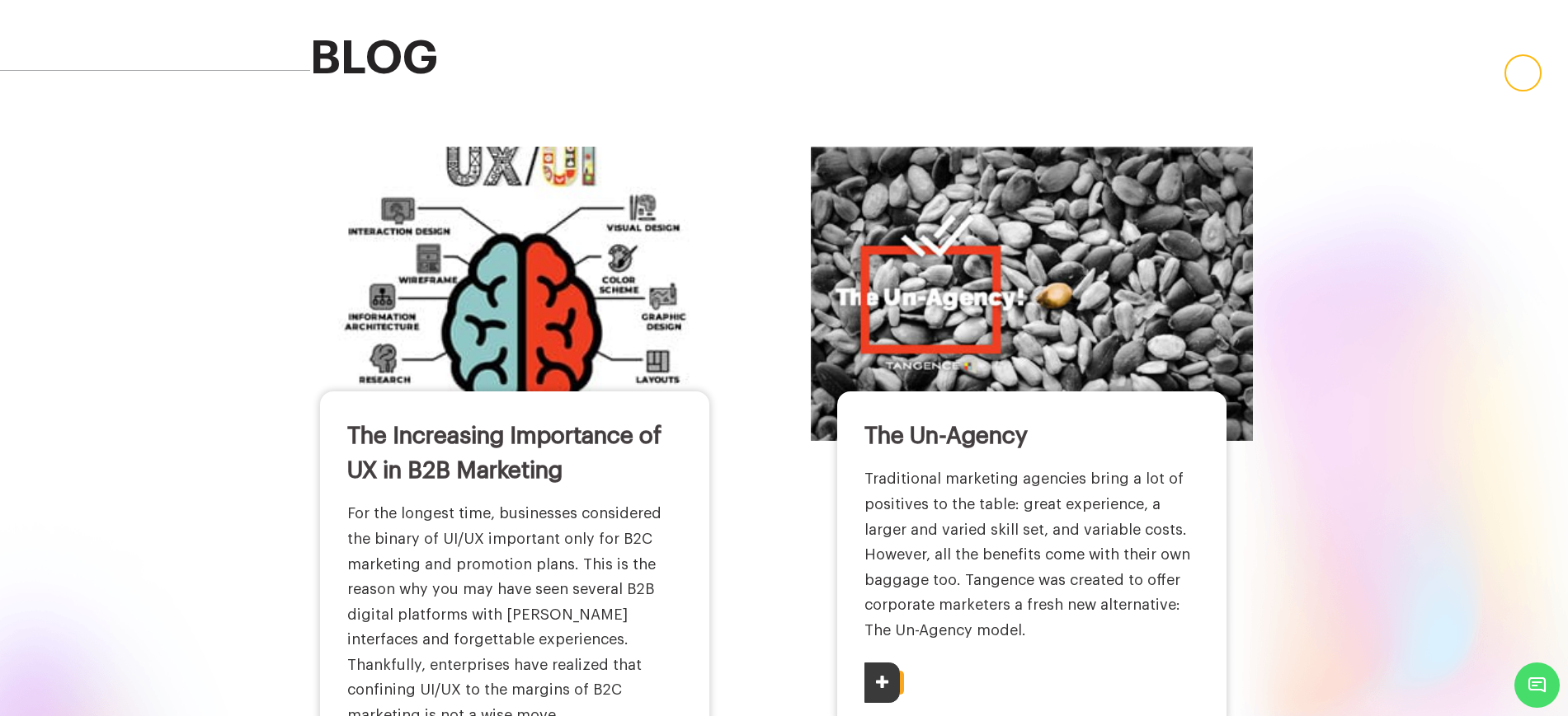
scroll to position [0, 0]
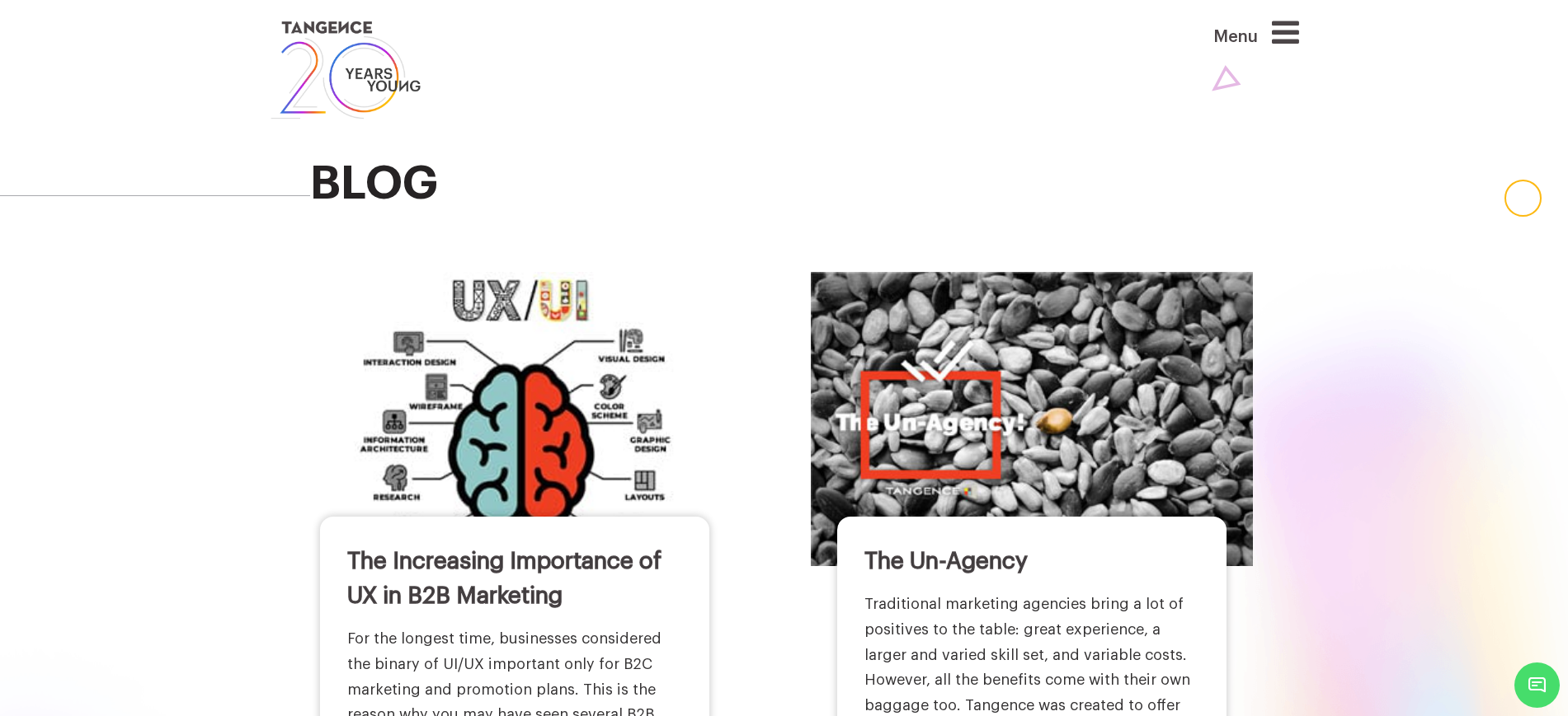
click at [407, 181] on h2 "blog" at bounding box center [805, 184] width 990 height 51
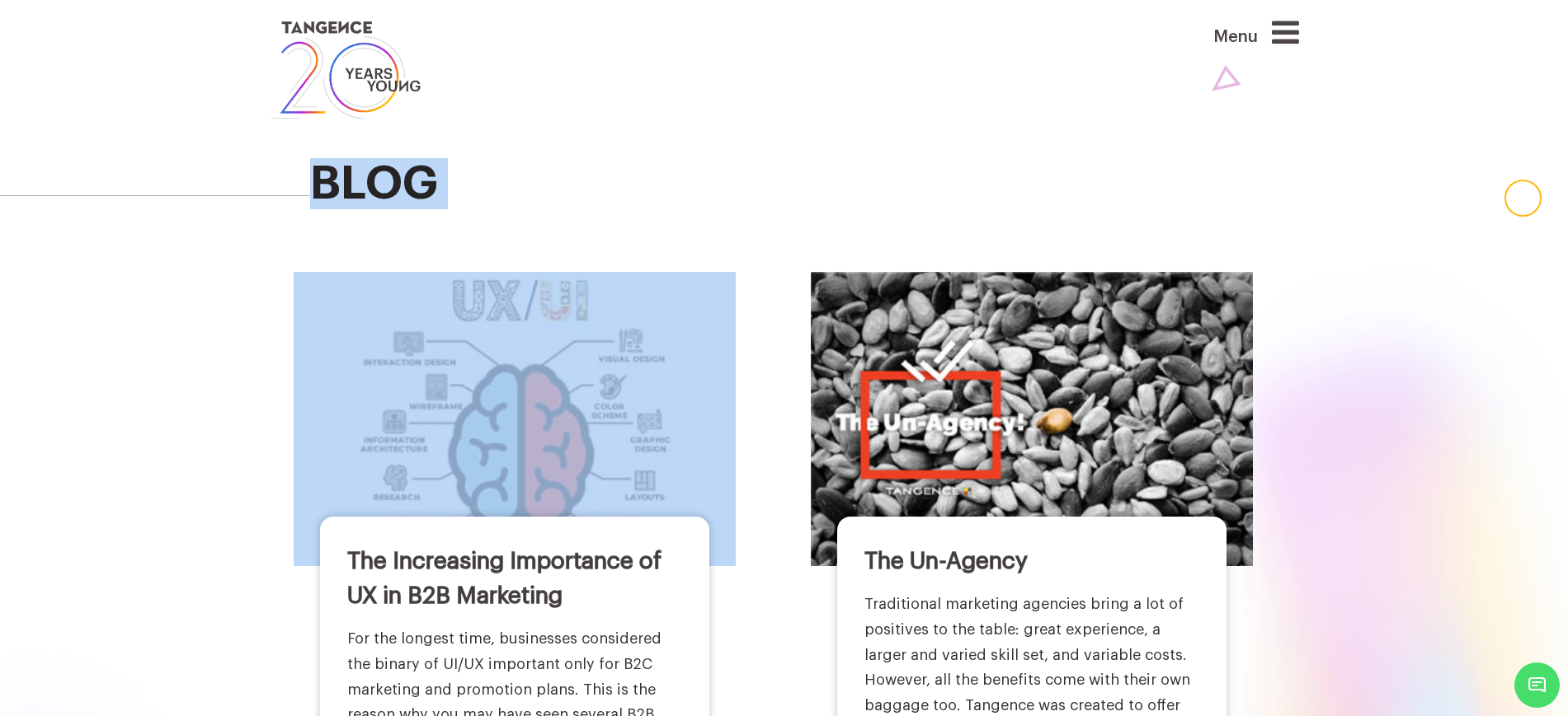
click at [407, 181] on h2 "blog" at bounding box center [805, 184] width 990 height 51
